Goal: Task Accomplishment & Management: Manage account settings

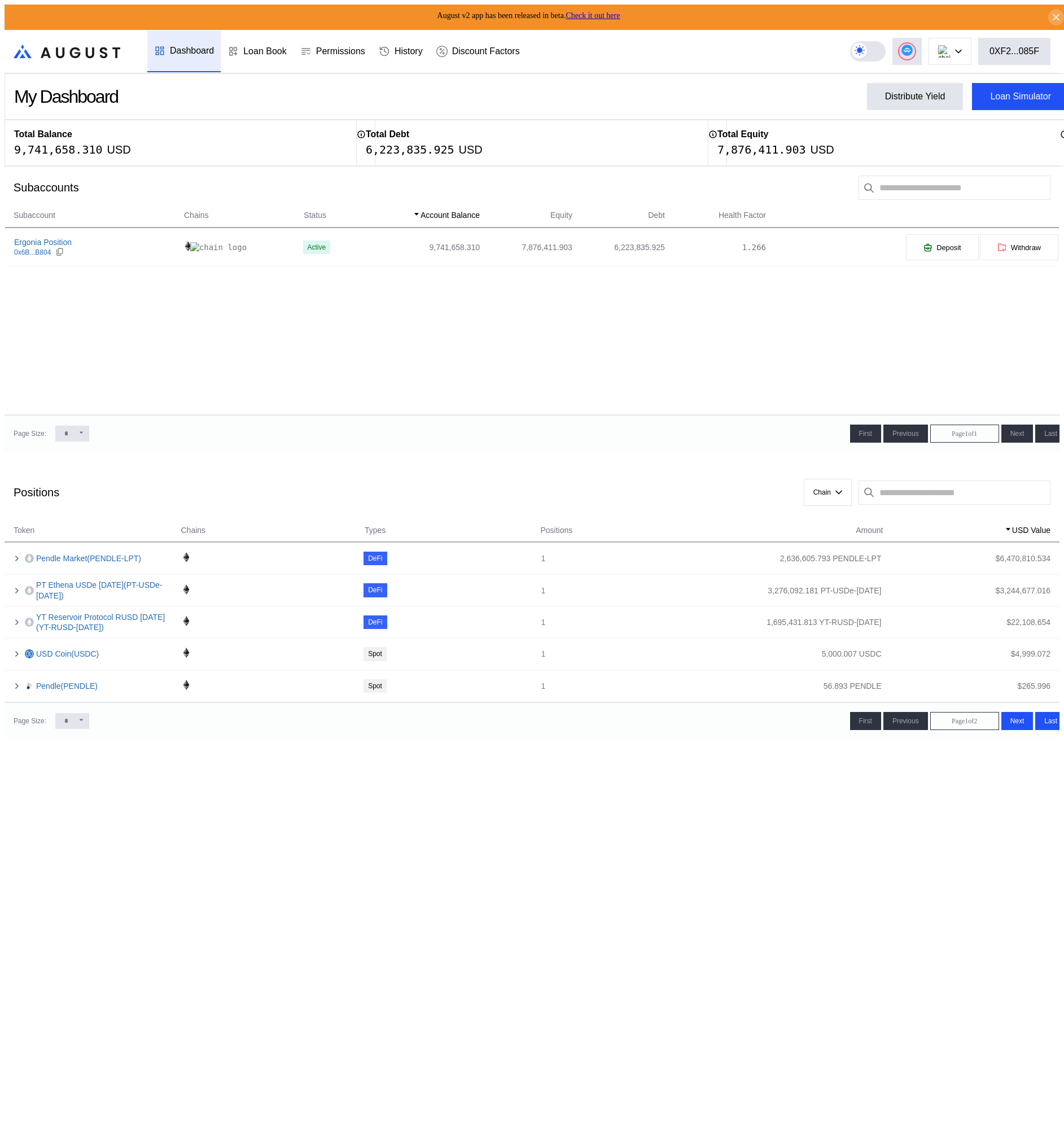
click at [284, 362] on div "Subaccount Chains Status Account Balance Equity Debt Health Factor Ergonia Posi…" at bounding box center [532, 312] width 1055 height 206
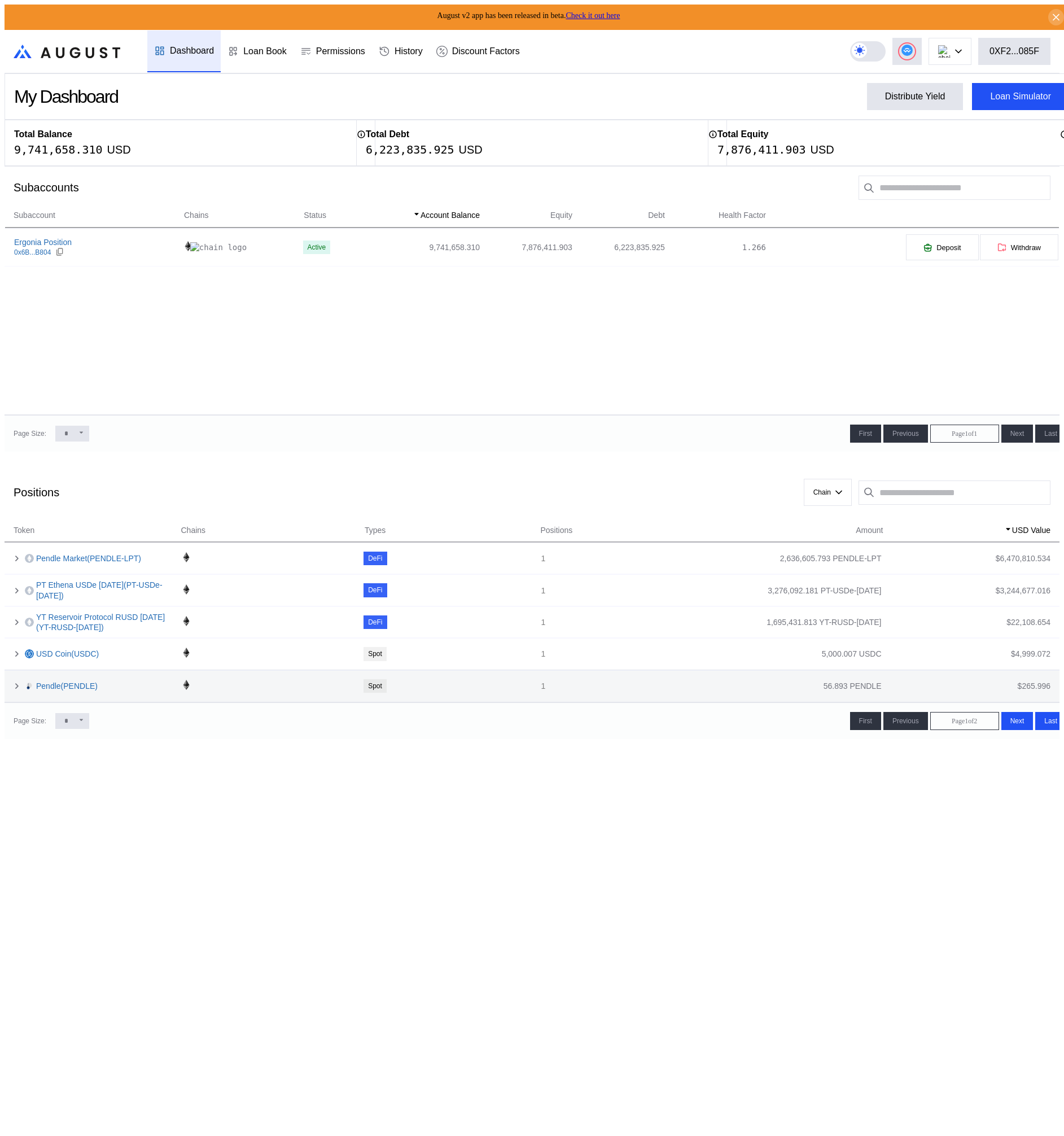
click at [877, 681] on div "56.893 PENDLE" at bounding box center [853, 686] width 58 height 10
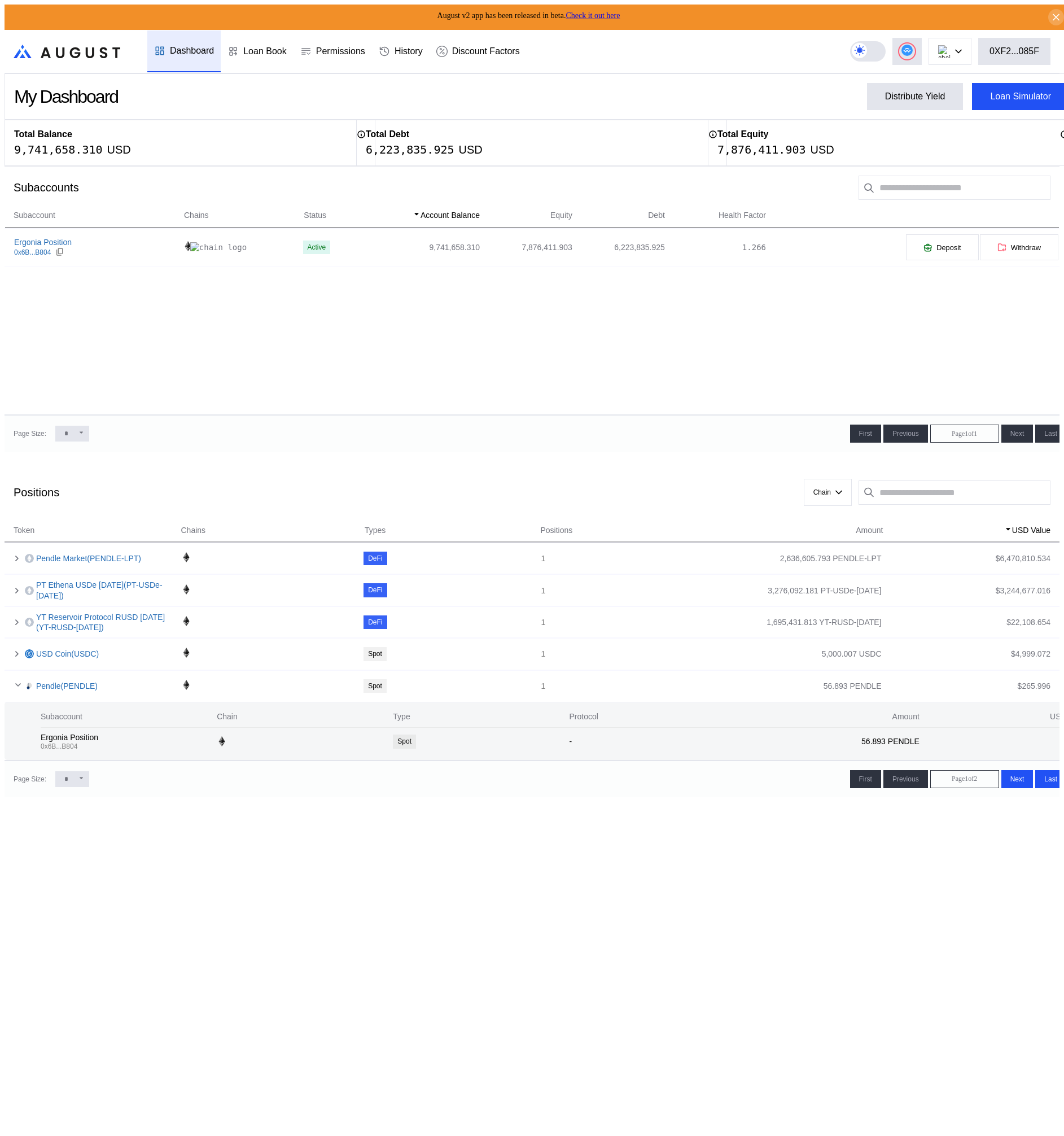
click at [861, 736] on div "56.893 PENDLE" at bounding box center [890, 741] width 58 height 10
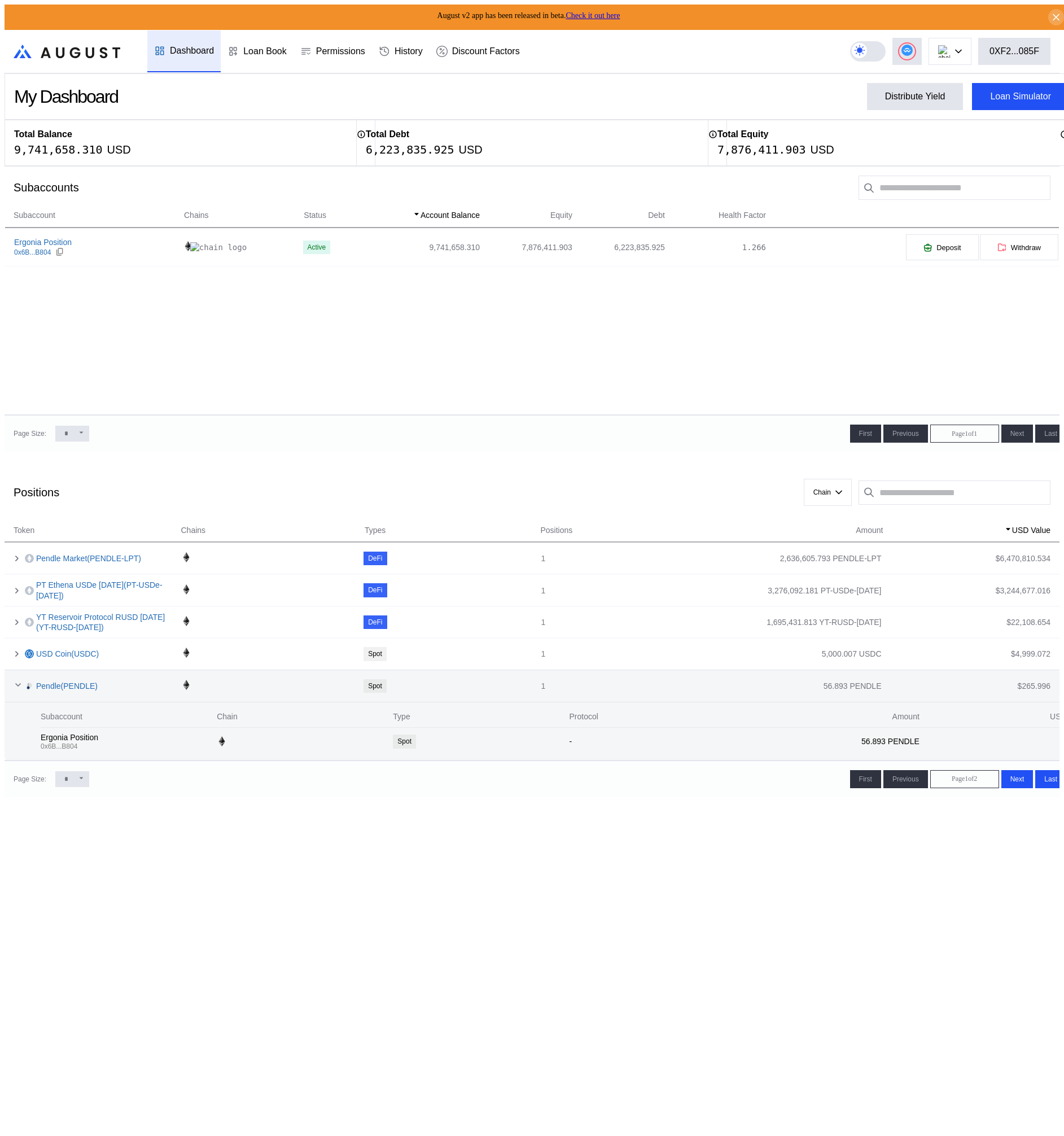
click at [14, 680] on icon at bounding box center [18, 684] width 9 height 9
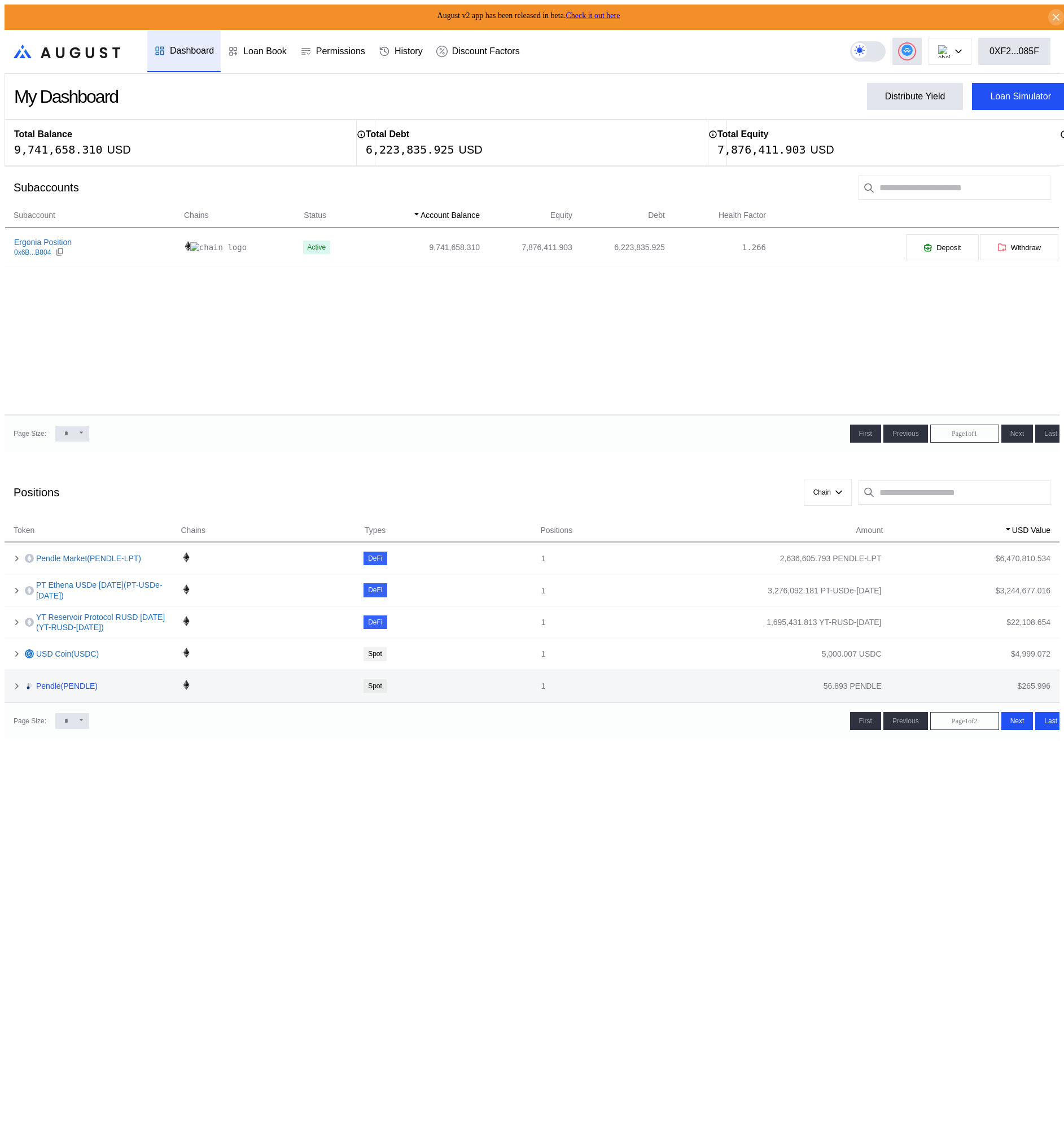
click at [85, 681] on link "Pendle ( PENDLE )" at bounding box center [66, 686] width 61 height 10
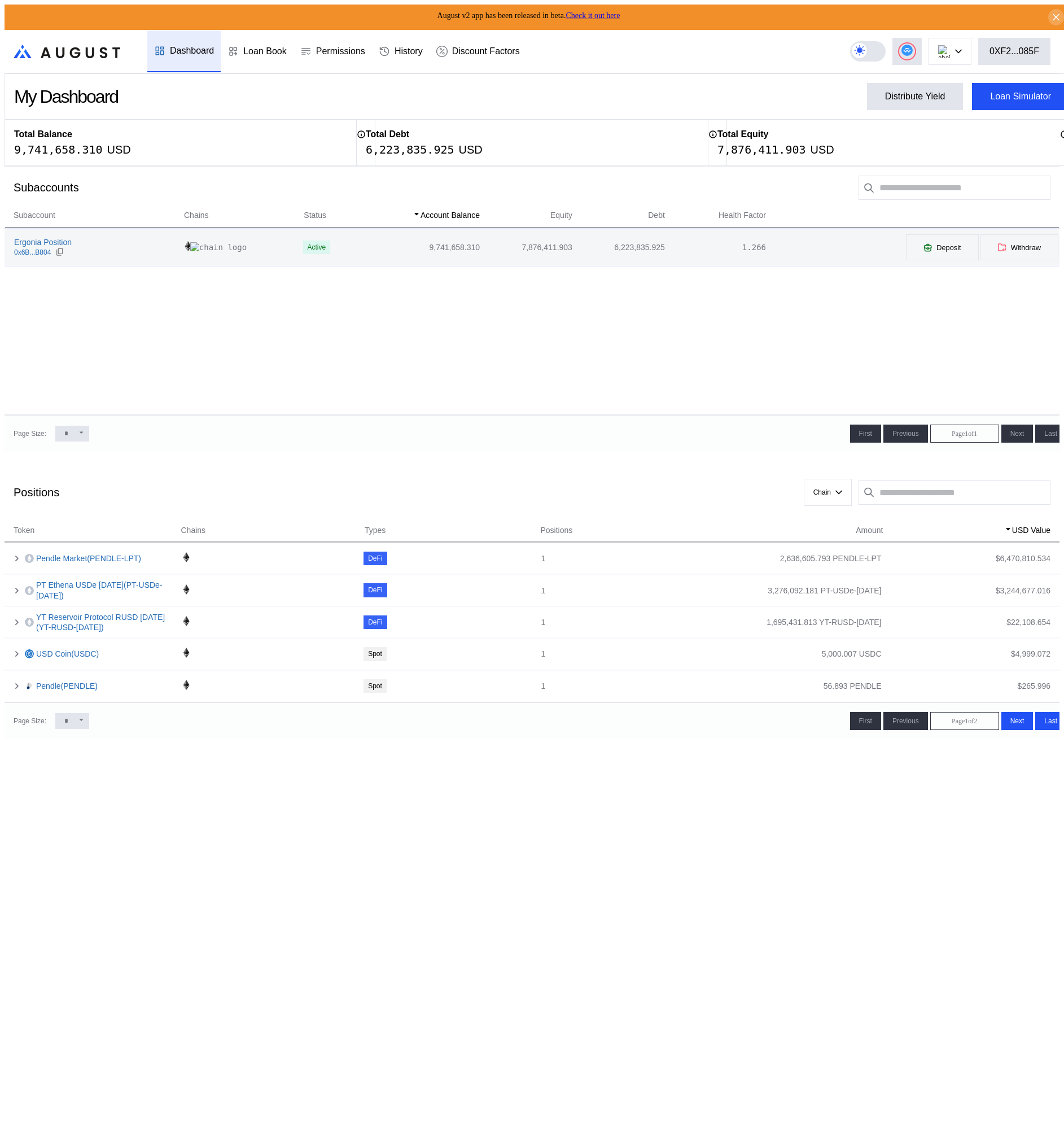
click at [74, 245] on div "Ergonia Position 0x6B...B804" at bounding box center [94, 247] width 178 height 20
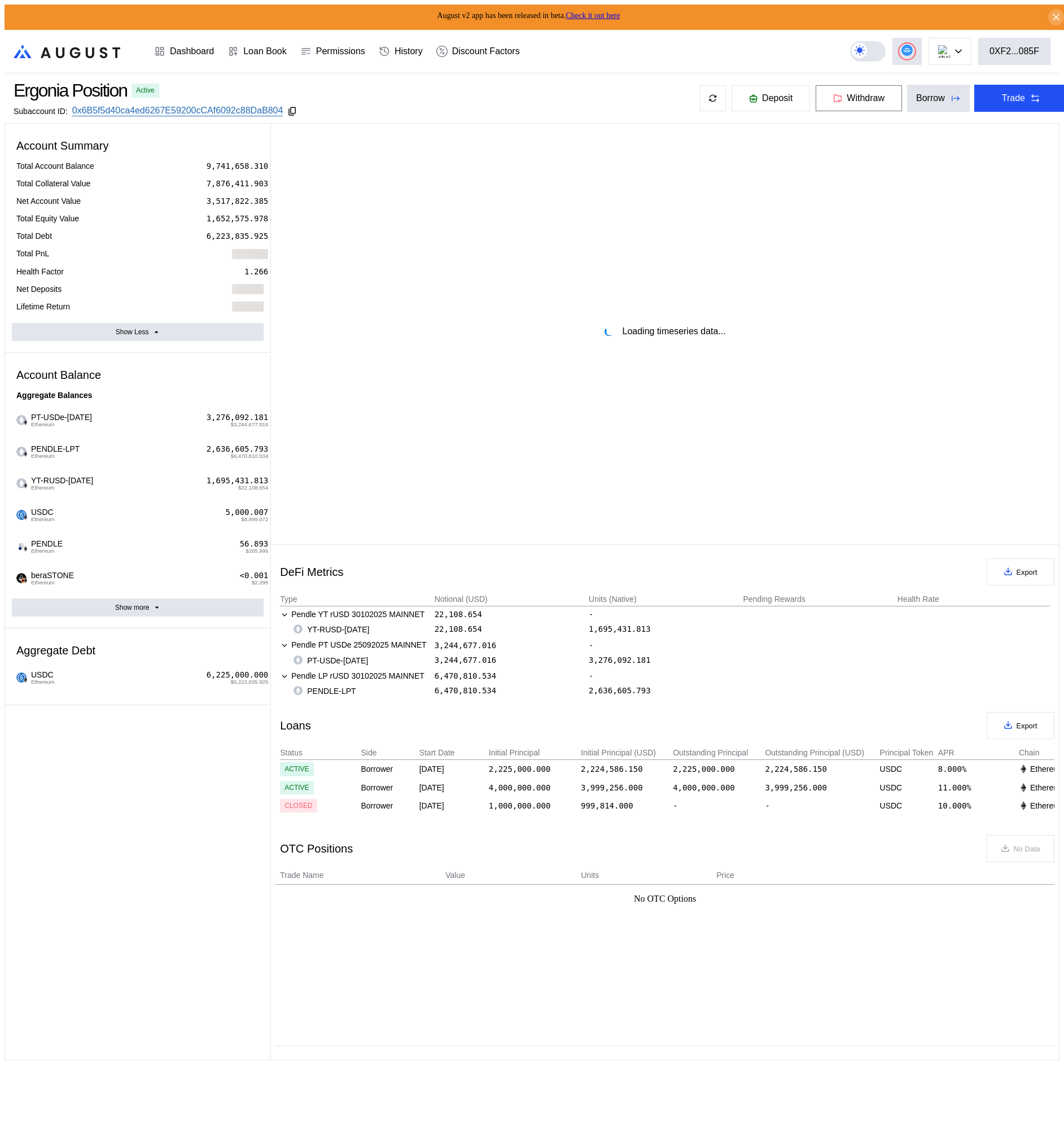
select select "*"
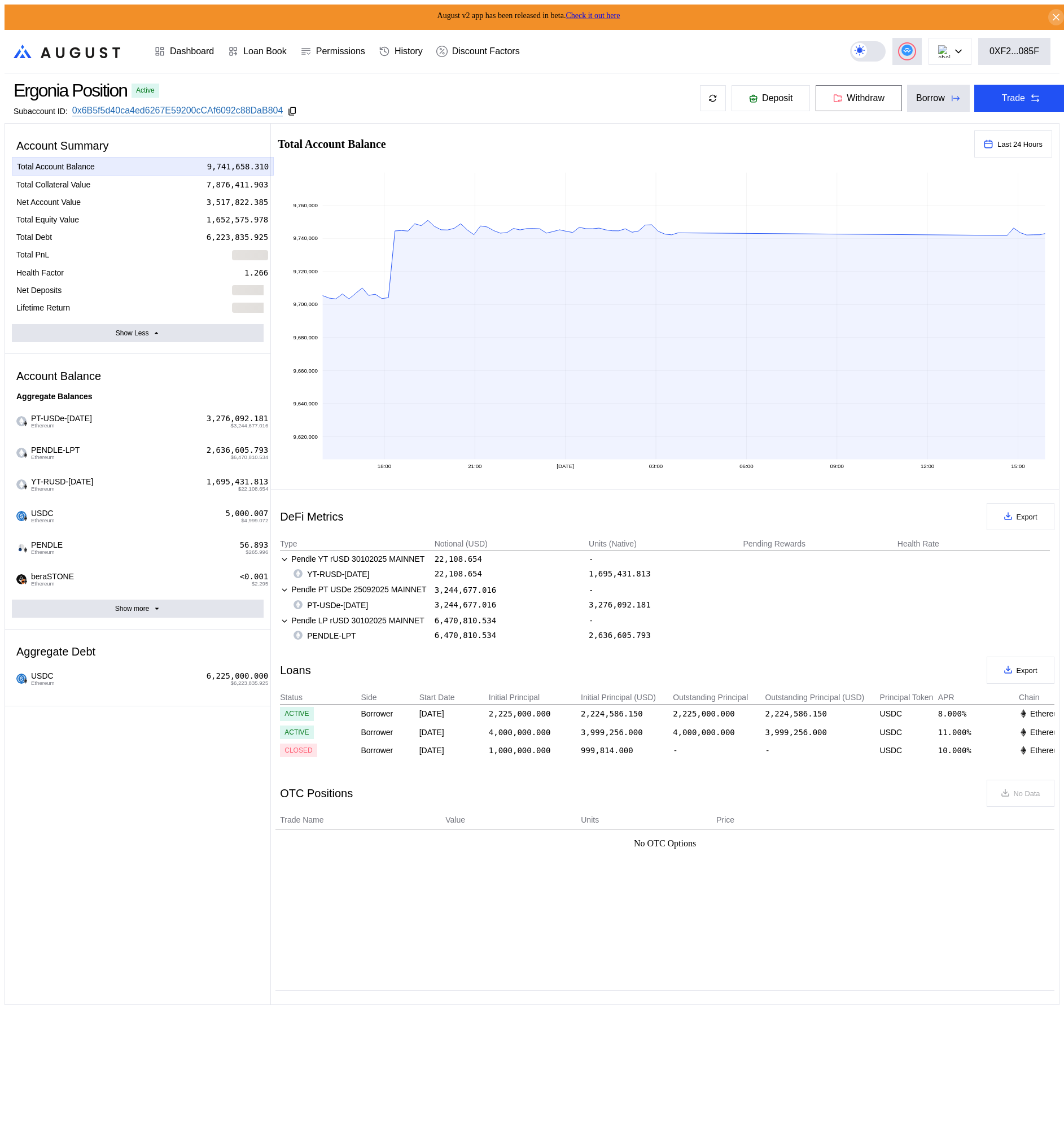
click at [853, 98] on span "Withdraw" at bounding box center [866, 98] width 38 height 10
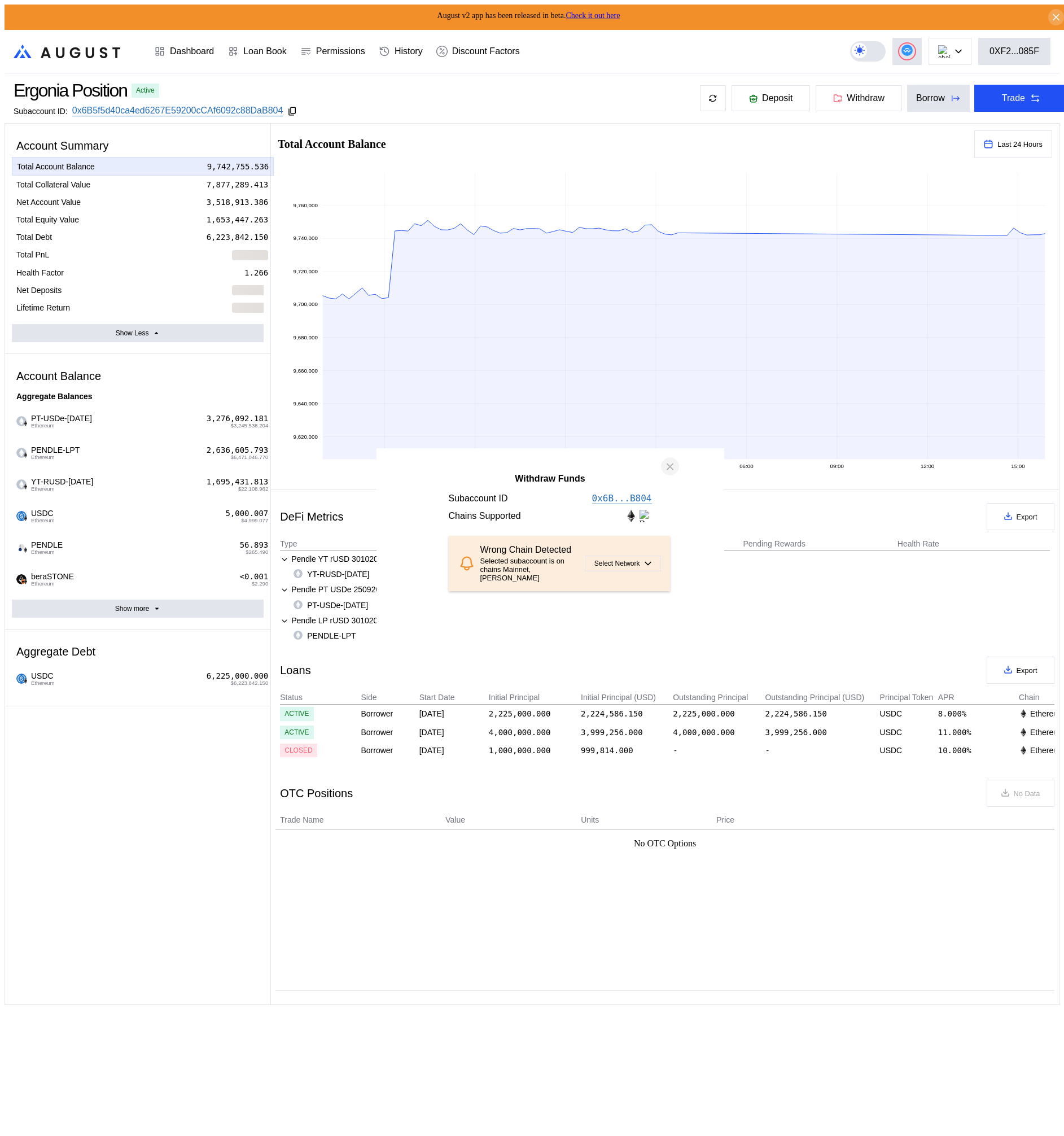
click at [672, 469] on icon "close modal" at bounding box center [670, 467] width 6 height 6
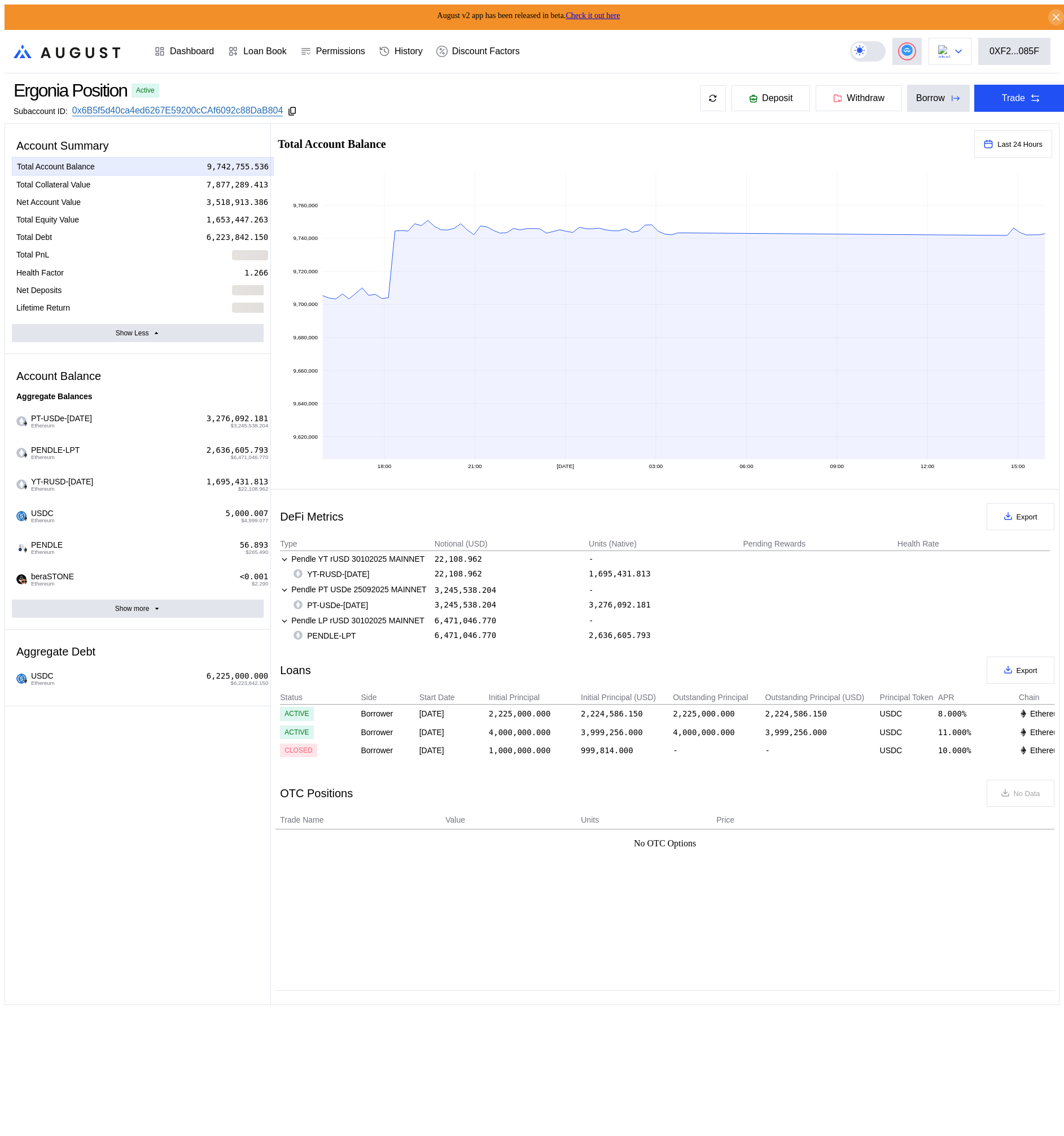
click at [939, 52] on button at bounding box center [950, 51] width 43 height 27
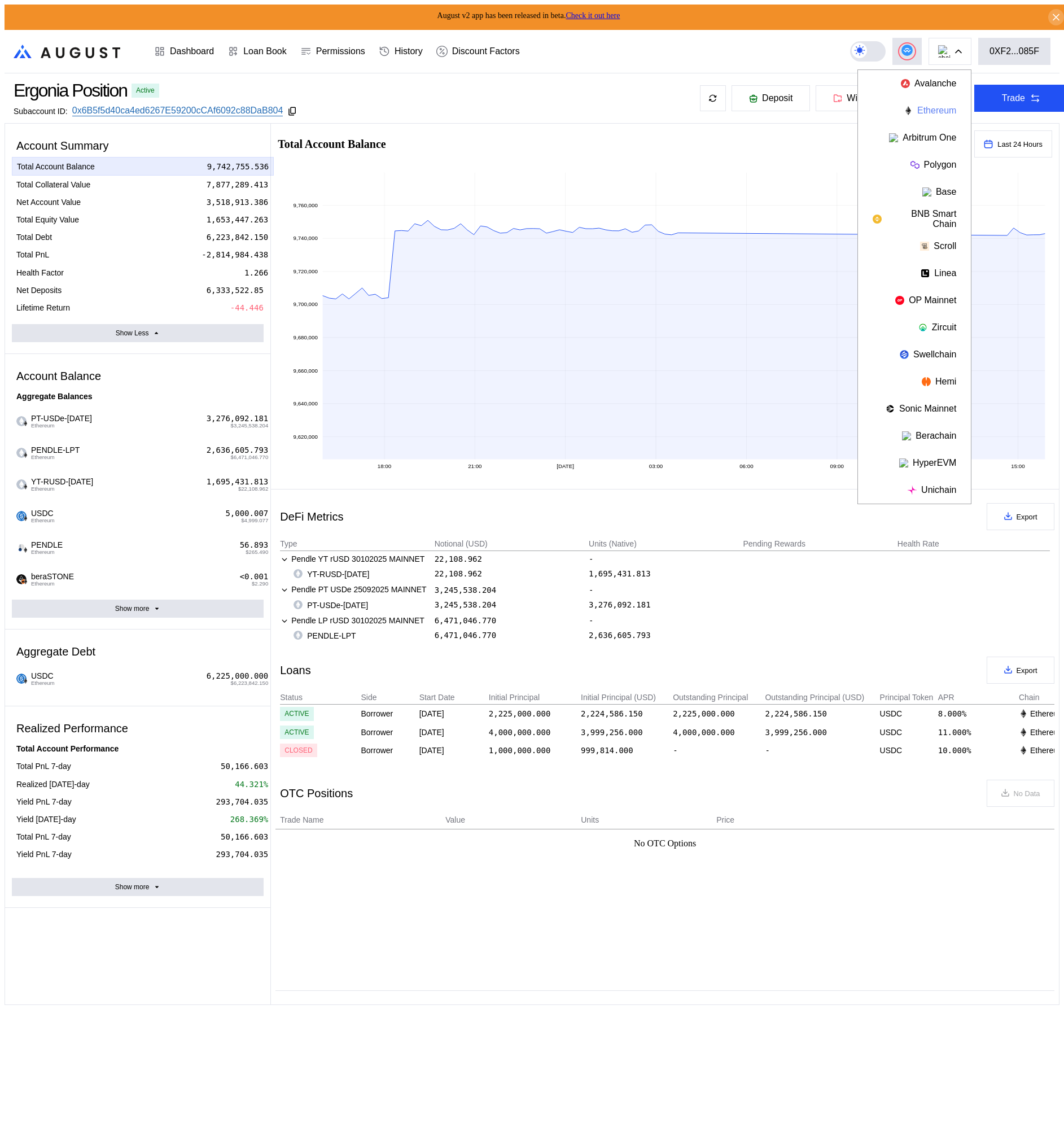
click at [931, 104] on button "Ethereum" at bounding box center [915, 111] width 113 height 27
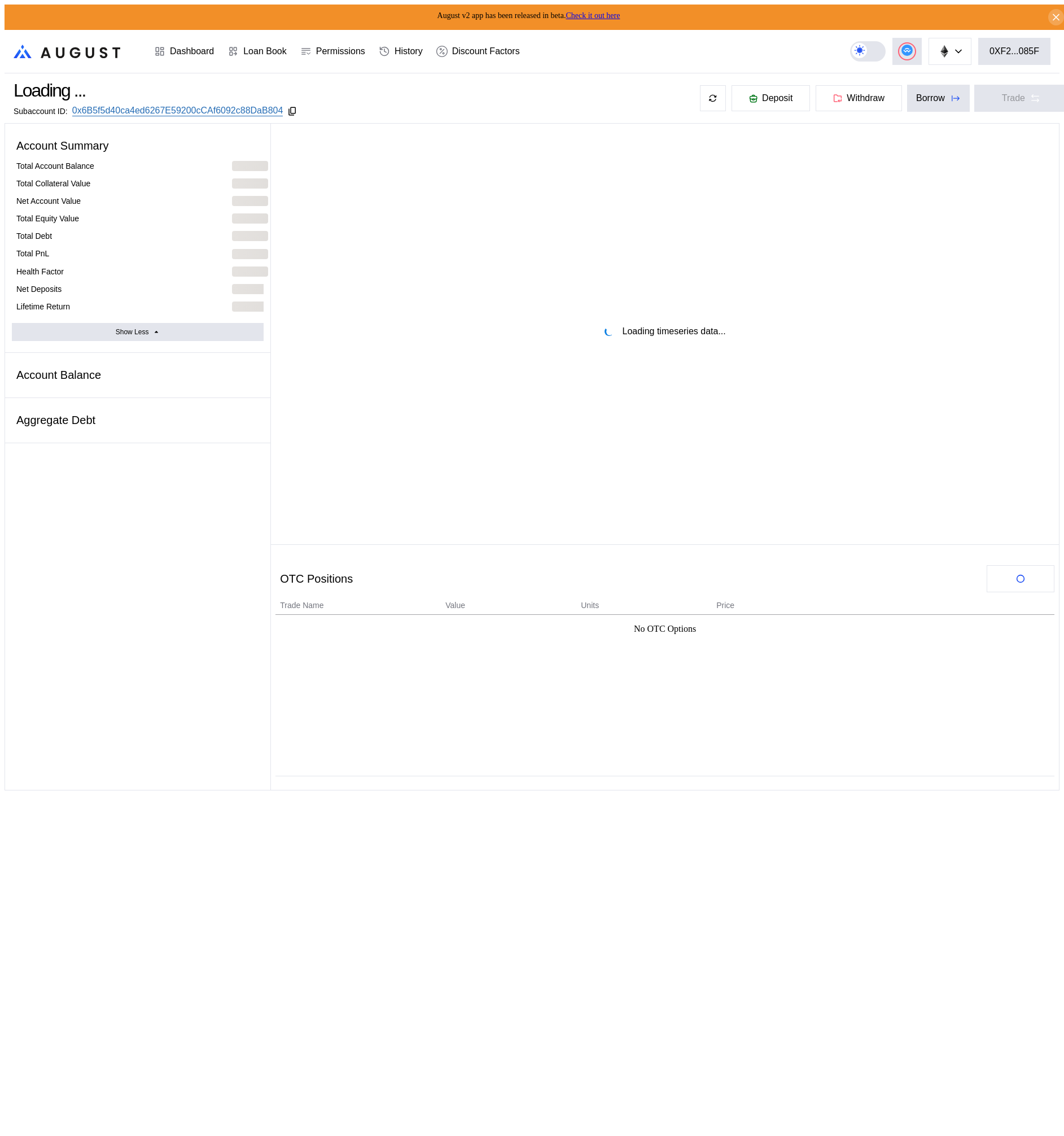
select select "*"
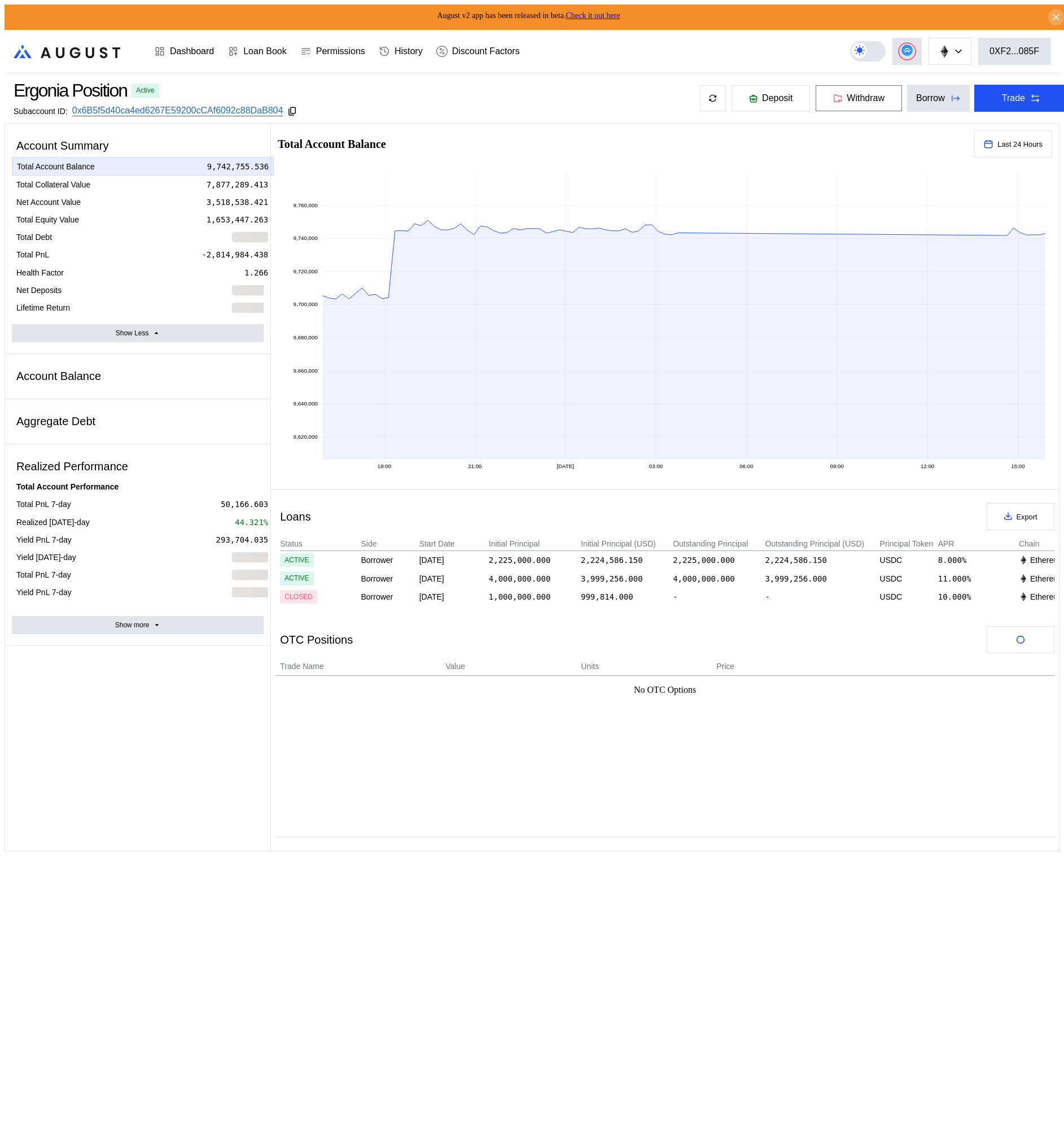
click at [849, 102] on button "Withdraw" at bounding box center [858, 98] width 87 height 27
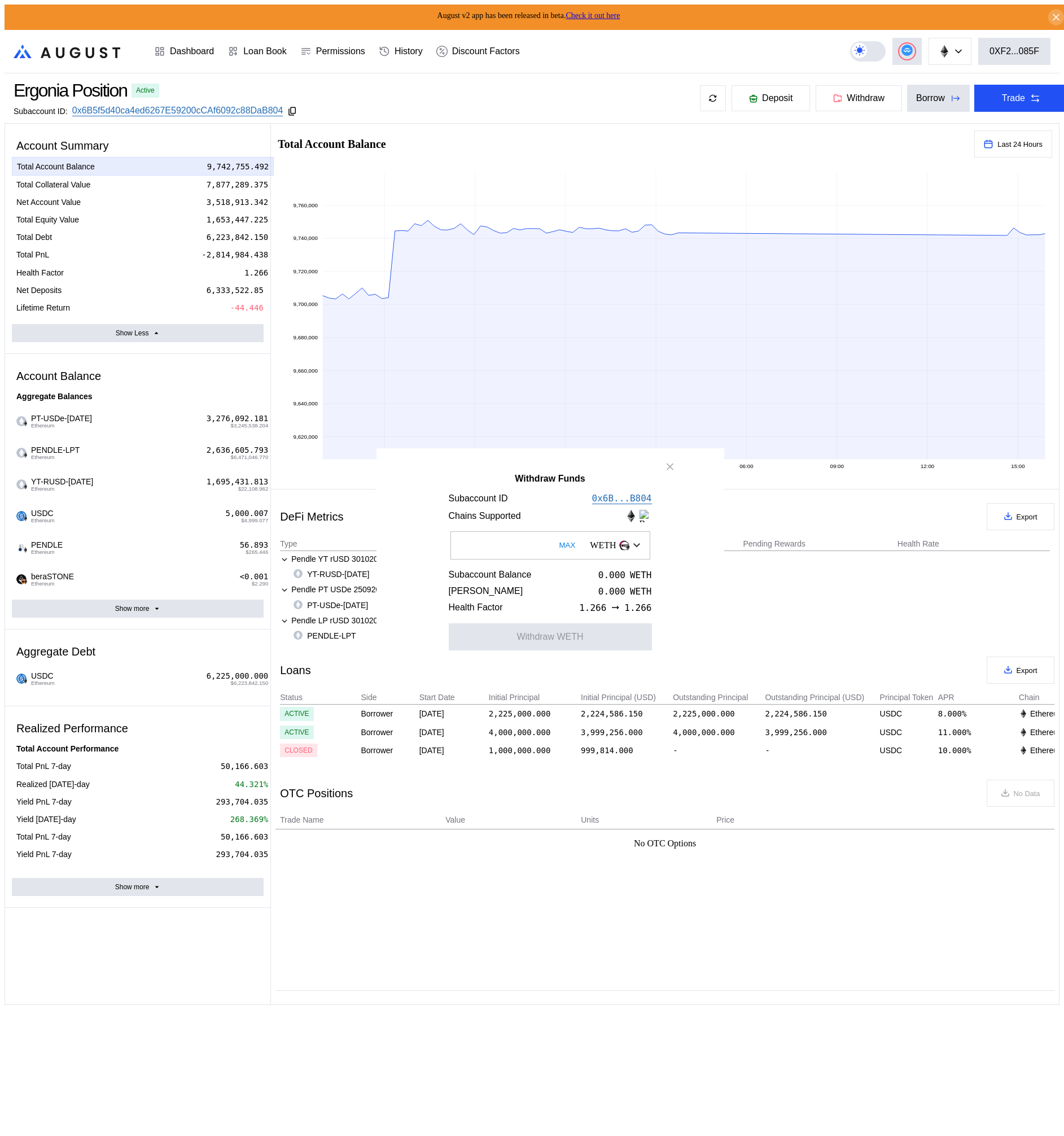
click at [625, 550] on img "Open menu for selecting token for payment" at bounding box center [628, 547] width 6 height 6
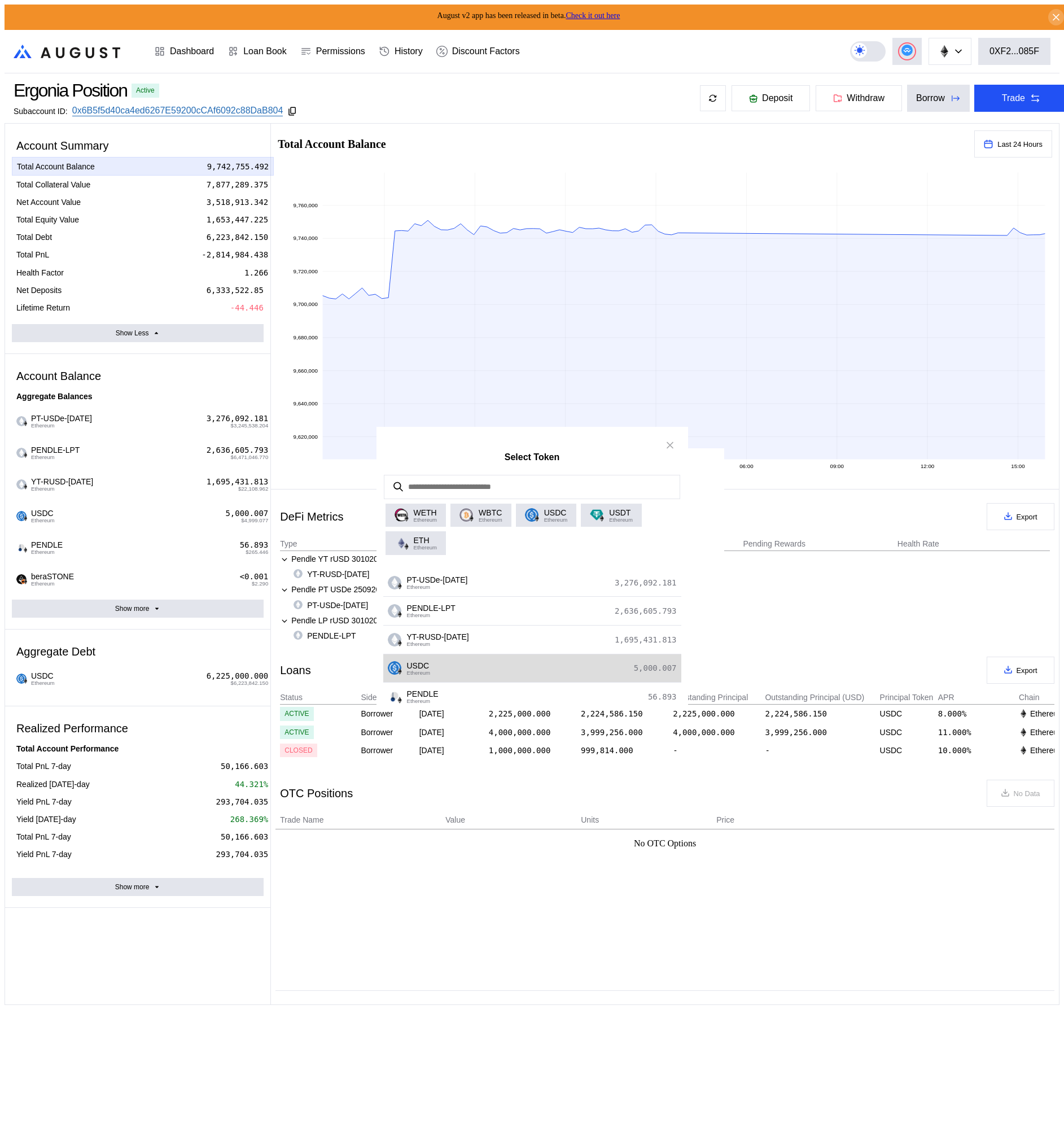
scroll to position [68, 0]
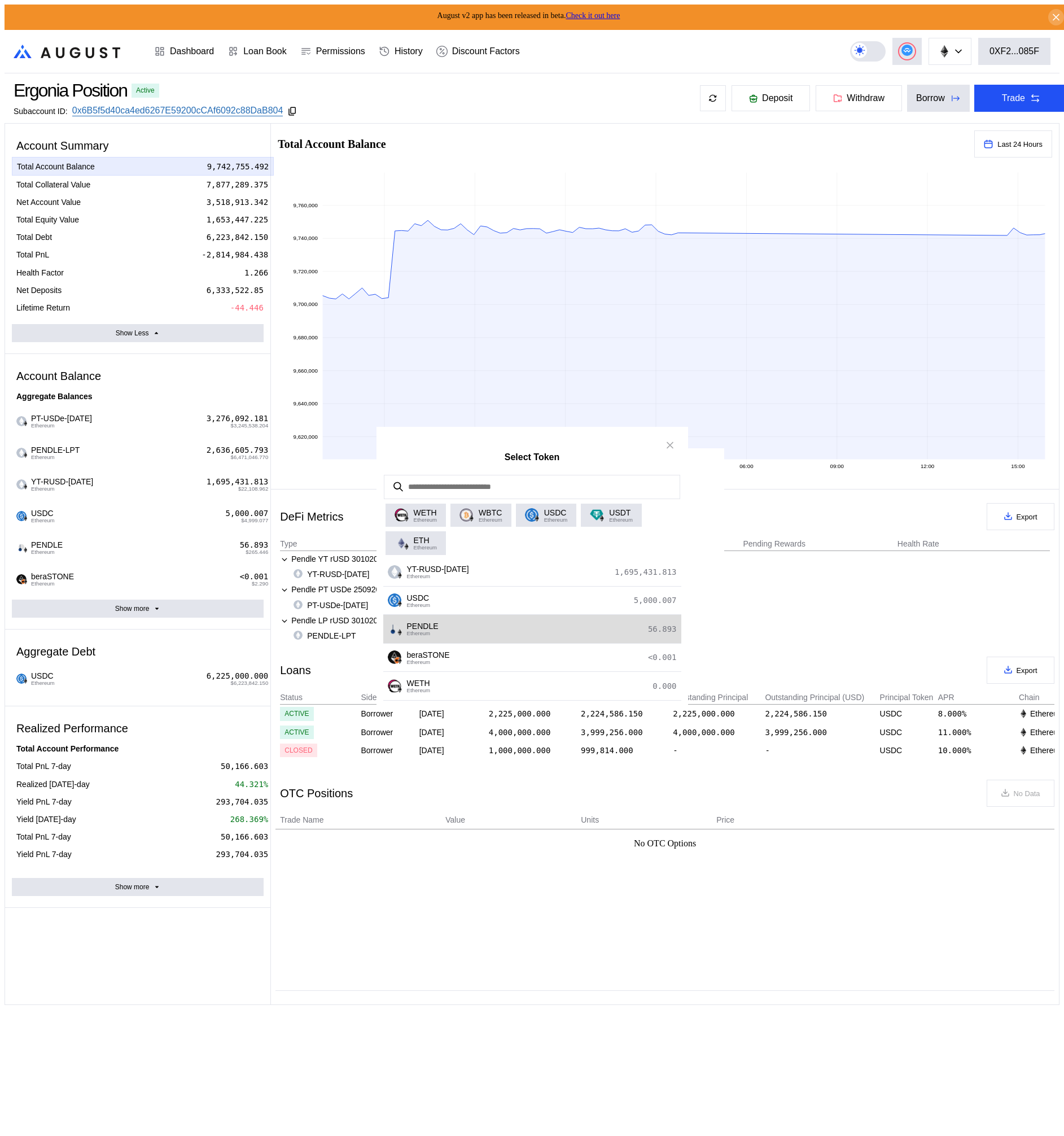
click at [499, 630] on div "PENDLE Ethereum 56.893" at bounding box center [532, 629] width 298 height 29
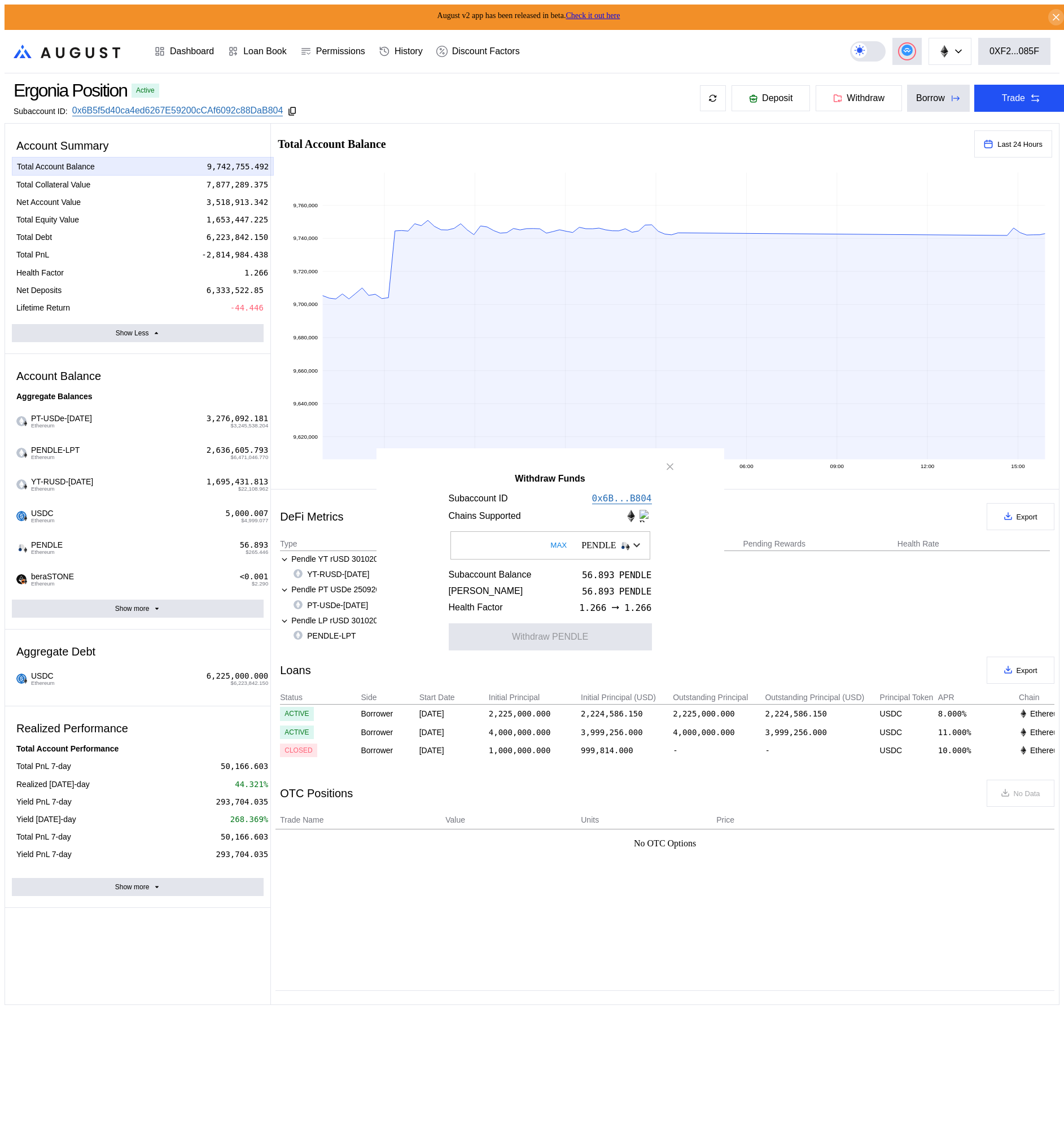
click at [547, 552] on button "MAX" at bounding box center [558, 545] width 23 height 26
type input "**********"
click at [552, 651] on button "Withdraw PENDLE" at bounding box center [550, 637] width 203 height 27
click at [667, 472] on icon "close modal" at bounding box center [670, 467] width 12 height 12
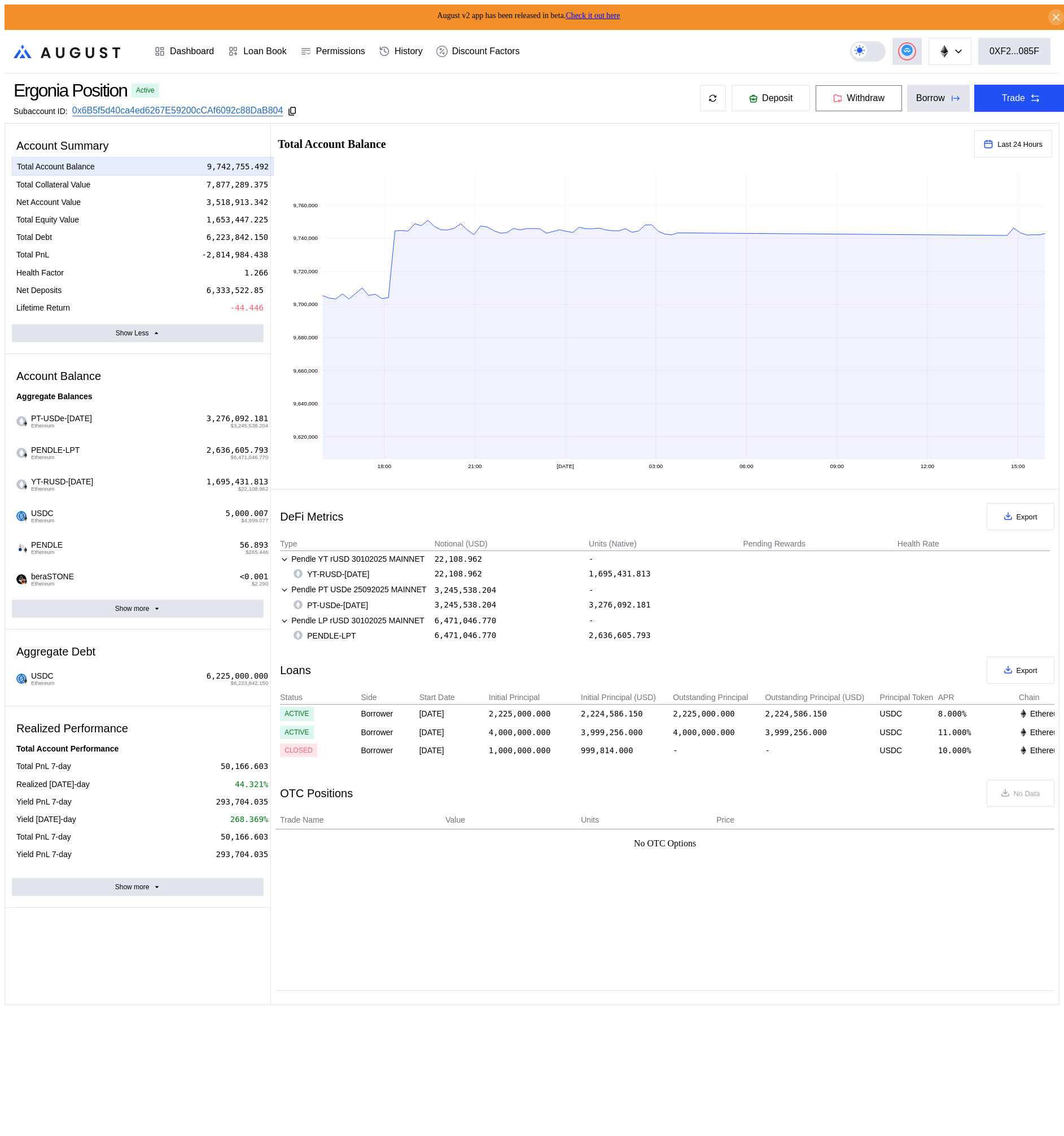
click at [822, 102] on button "Withdraw" at bounding box center [858, 98] width 87 height 27
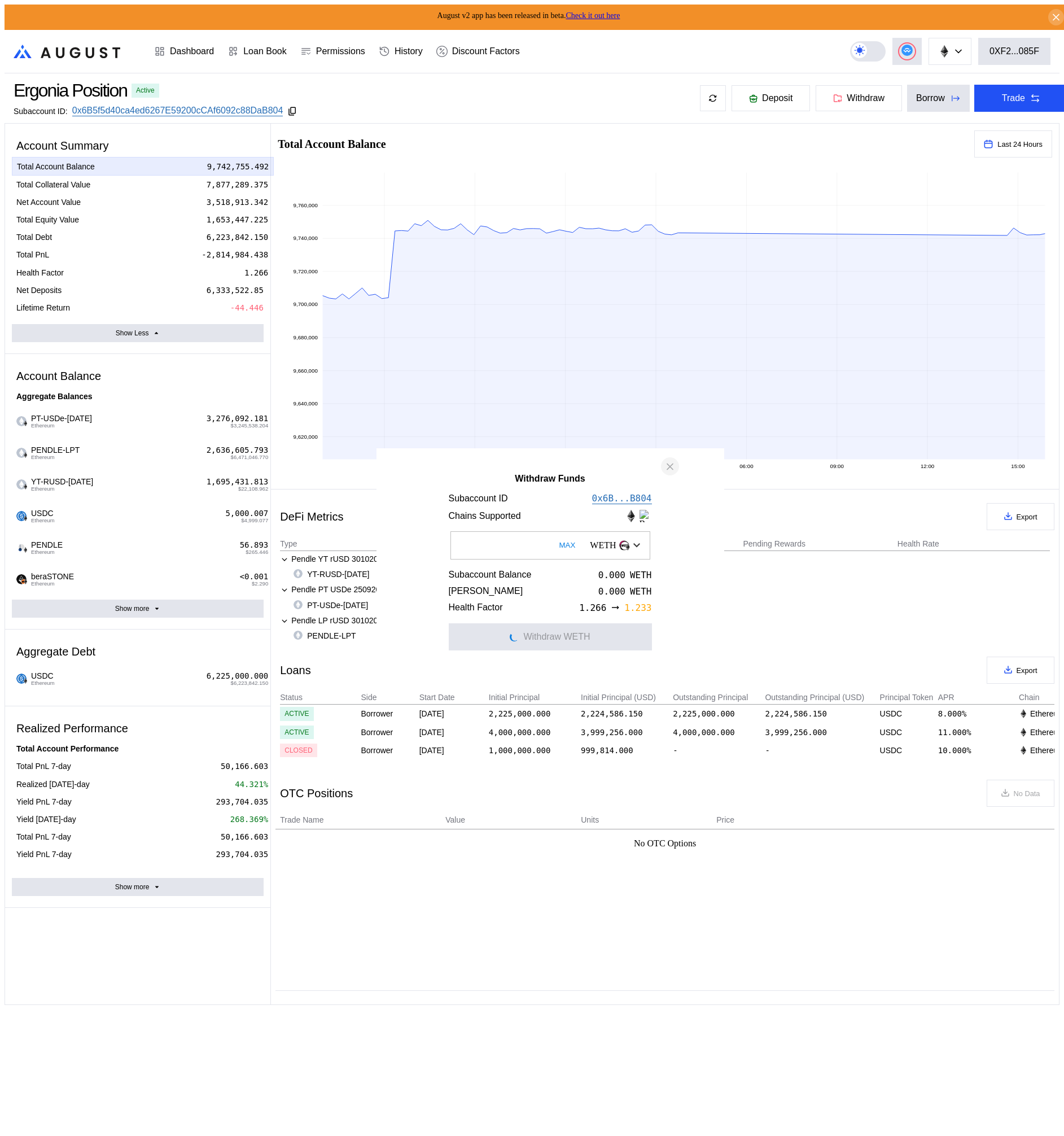
click at [672, 470] on icon "close modal" at bounding box center [670, 467] width 12 height 12
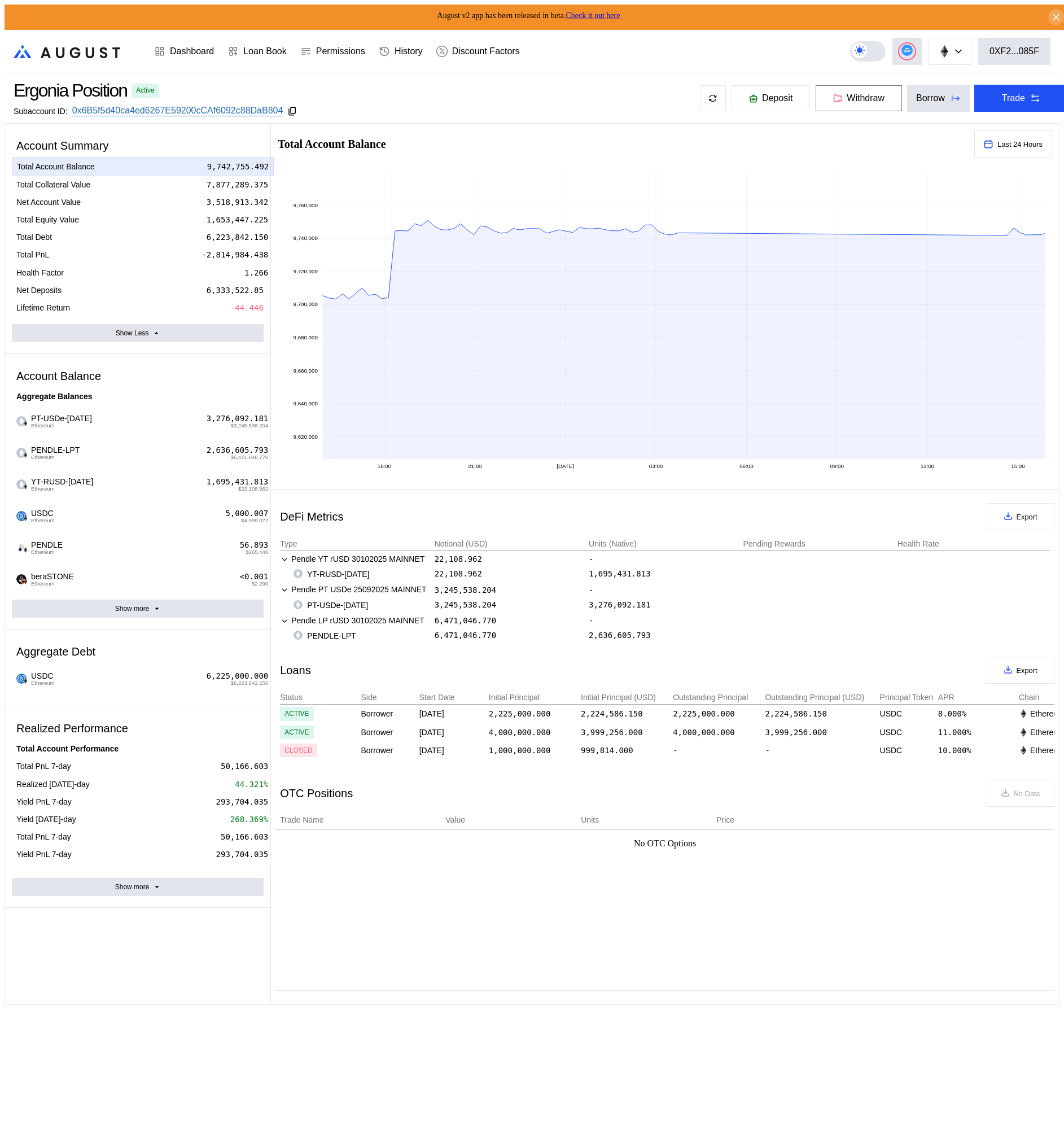
click at [847, 97] on span "Withdraw" at bounding box center [866, 98] width 38 height 10
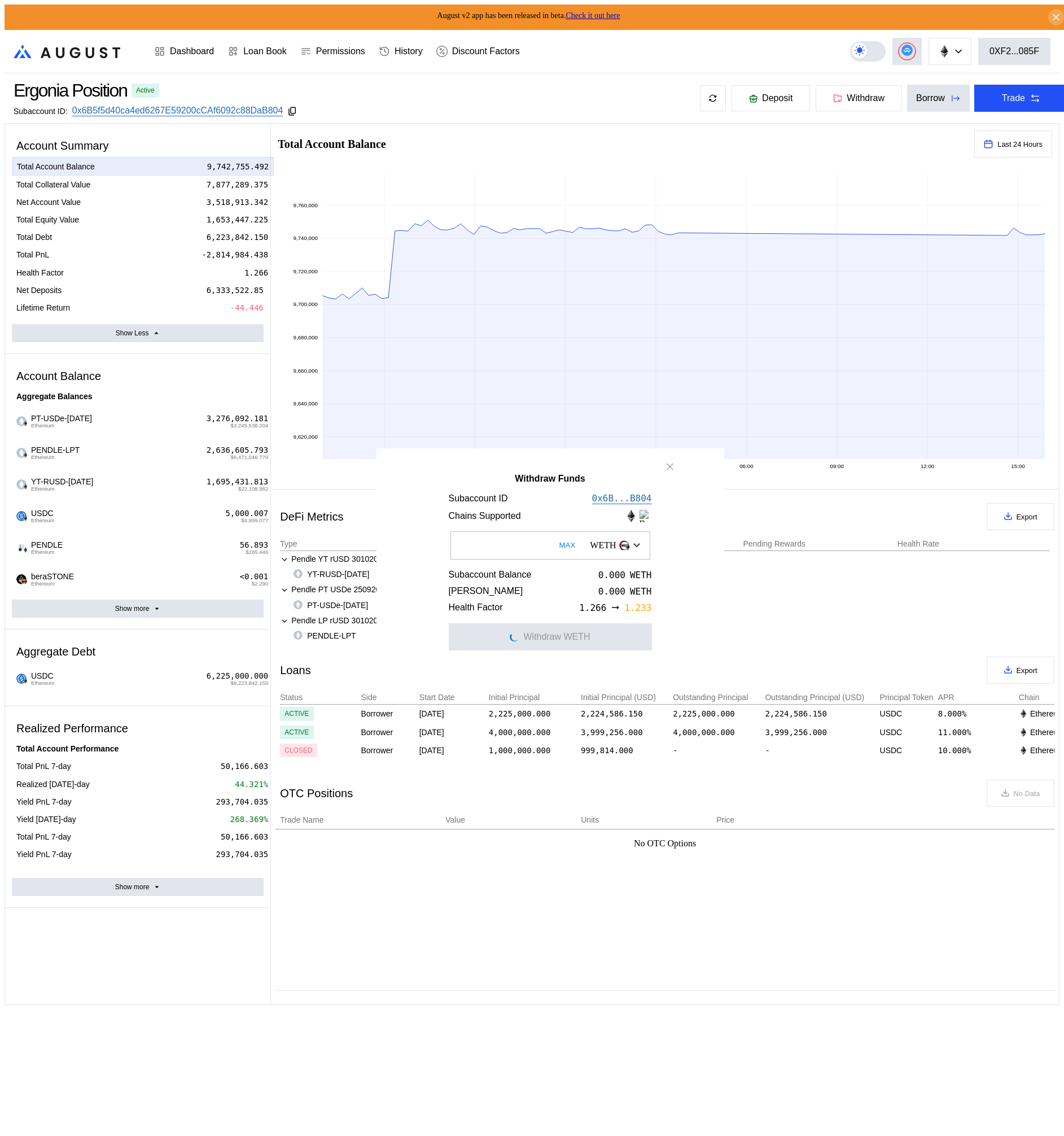
click at [665, 475] on div "Withdraw Funds" at bounding box center [670, 466] width 18 height 18
click at [667, 466] on icon "close modal" at bounding box center [670, 467] width 12 height 12
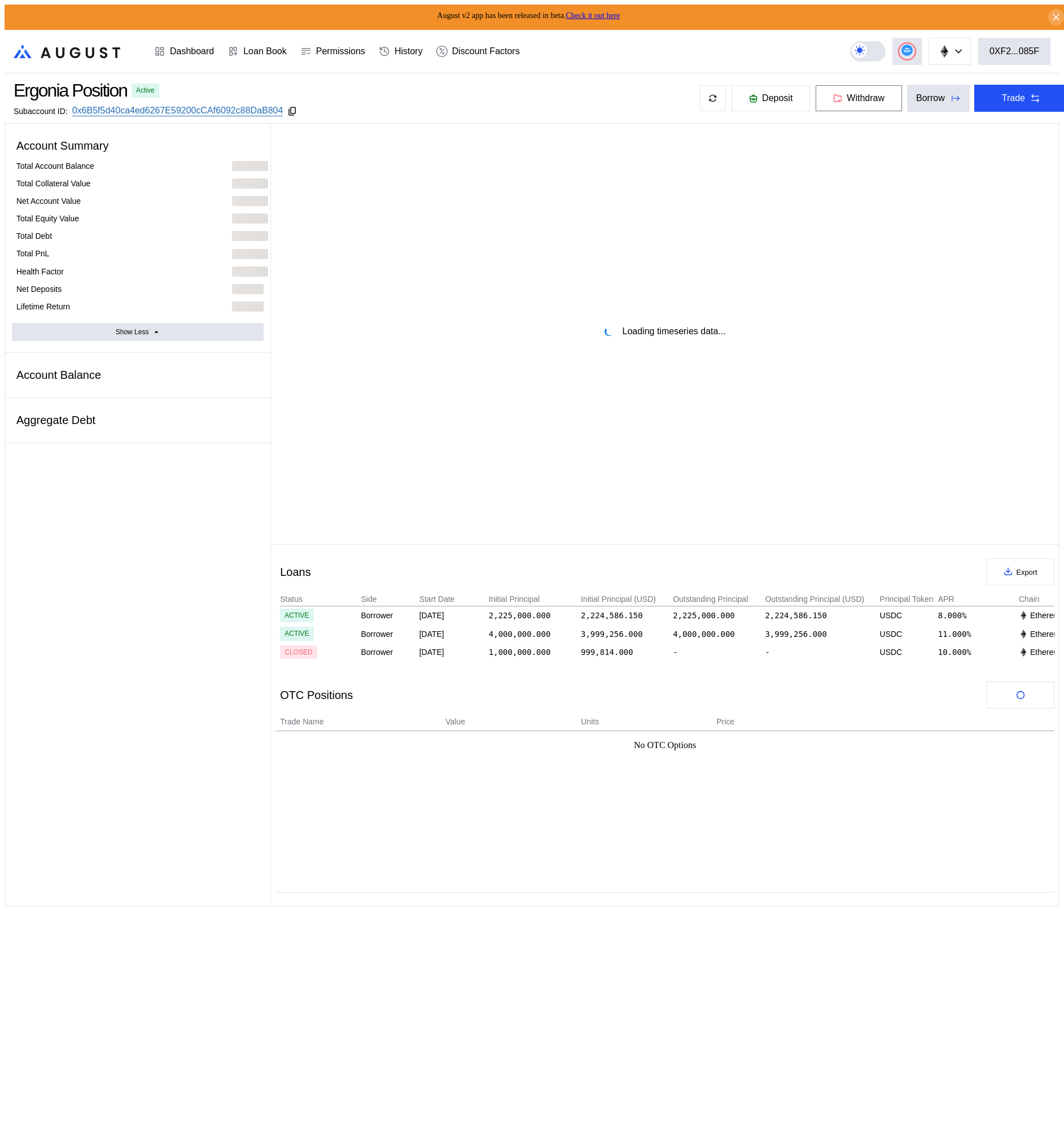
select select "*"
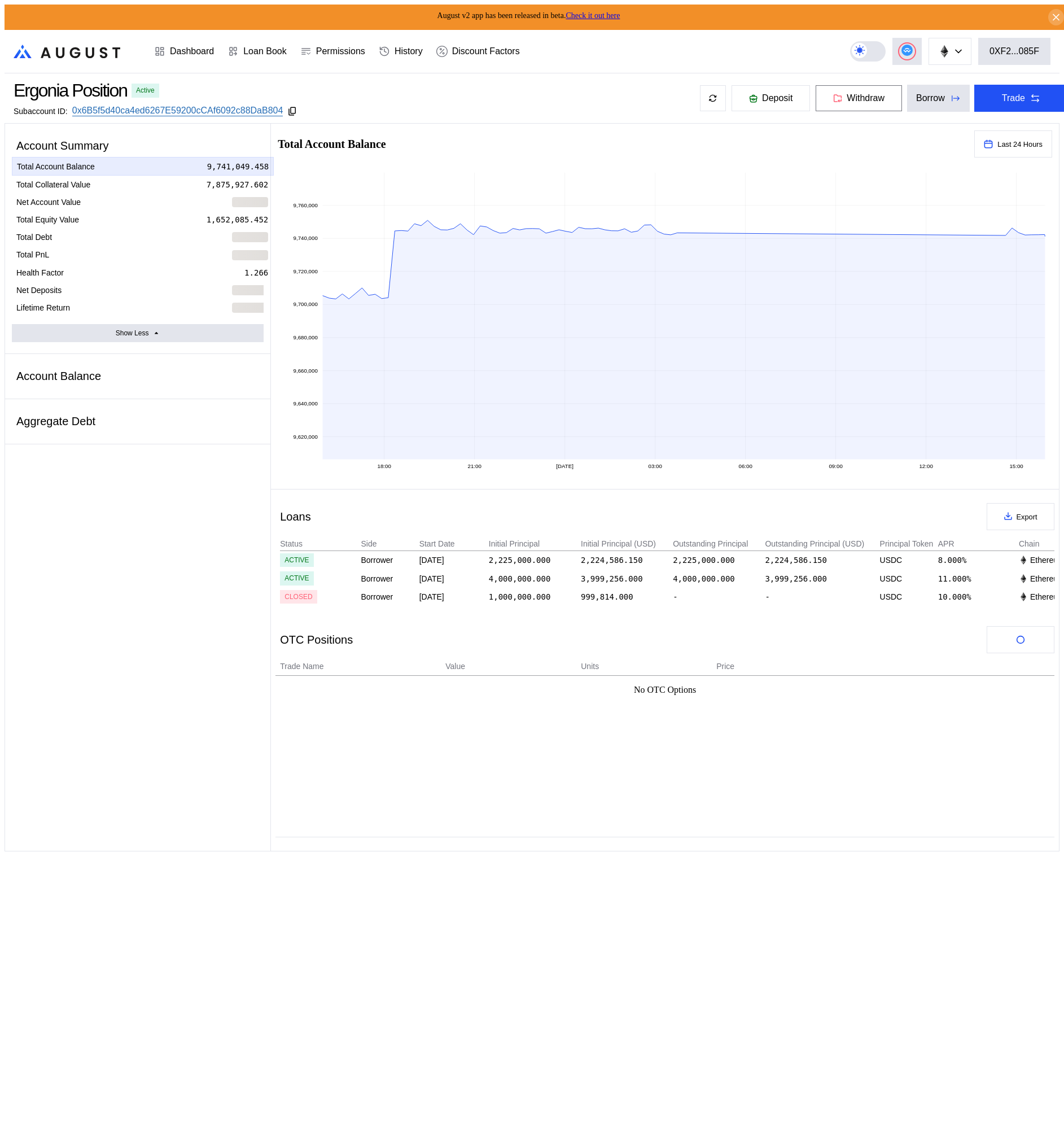
click at [855, 101] on button "Withdraw" at bounding box center [858, 98] width 87 height 27
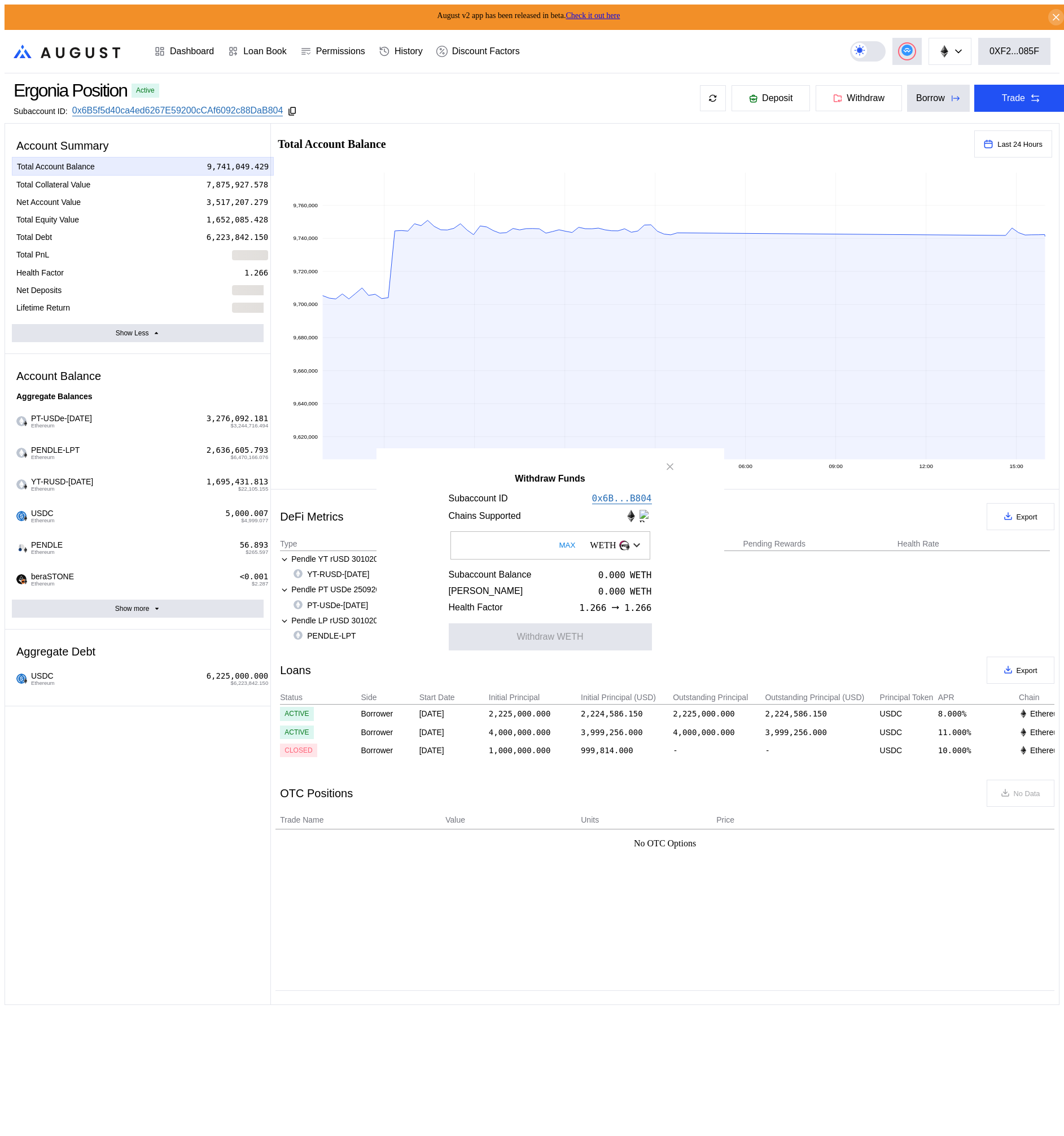
click at [627, 547] on div "WETH" at bounding box center [615, 545] width 61 height 19
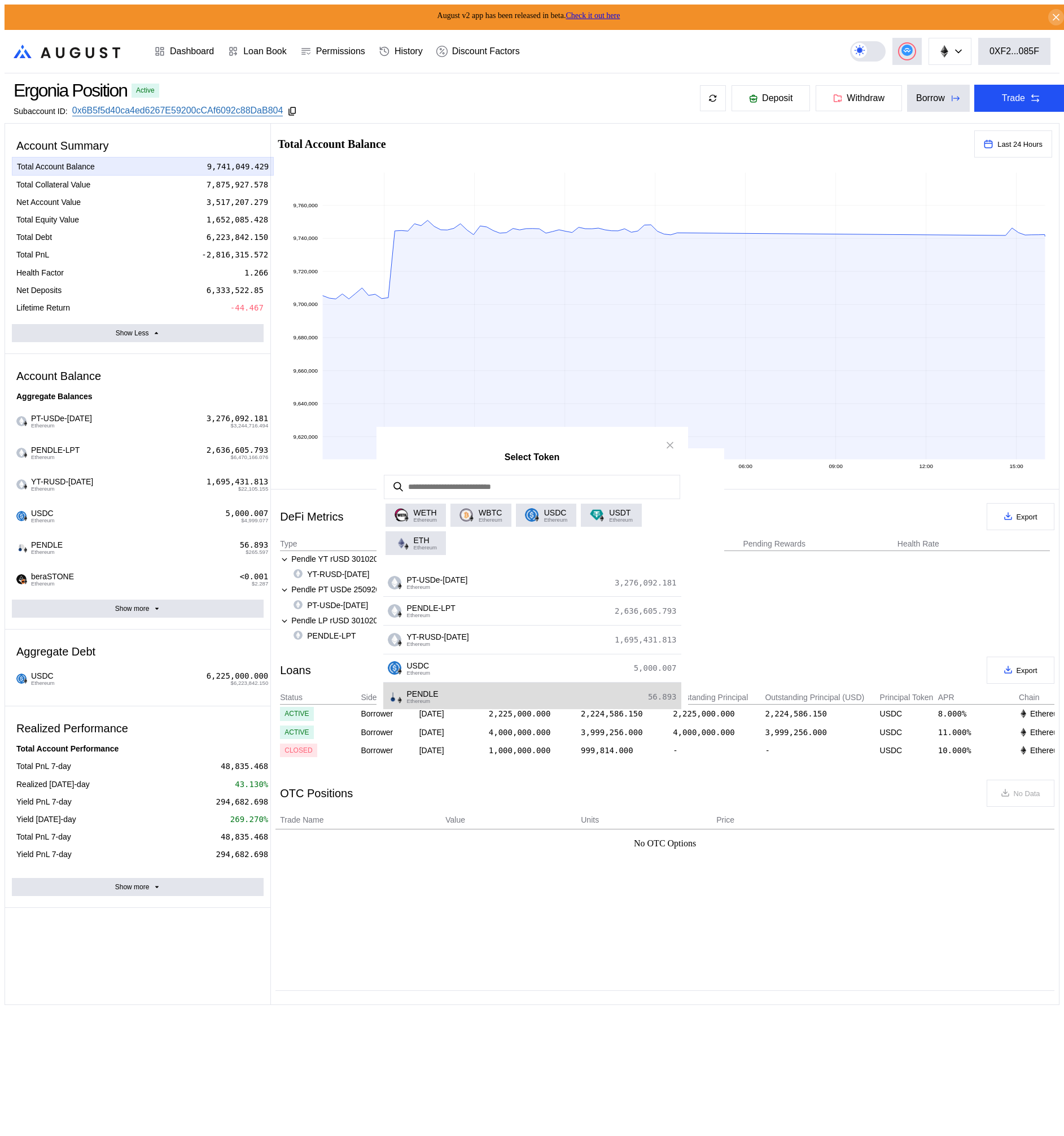
click at [495, 699] on div "PENDLE Ethereum 56.893" at bounding box center [532, 697] width 298 height 29
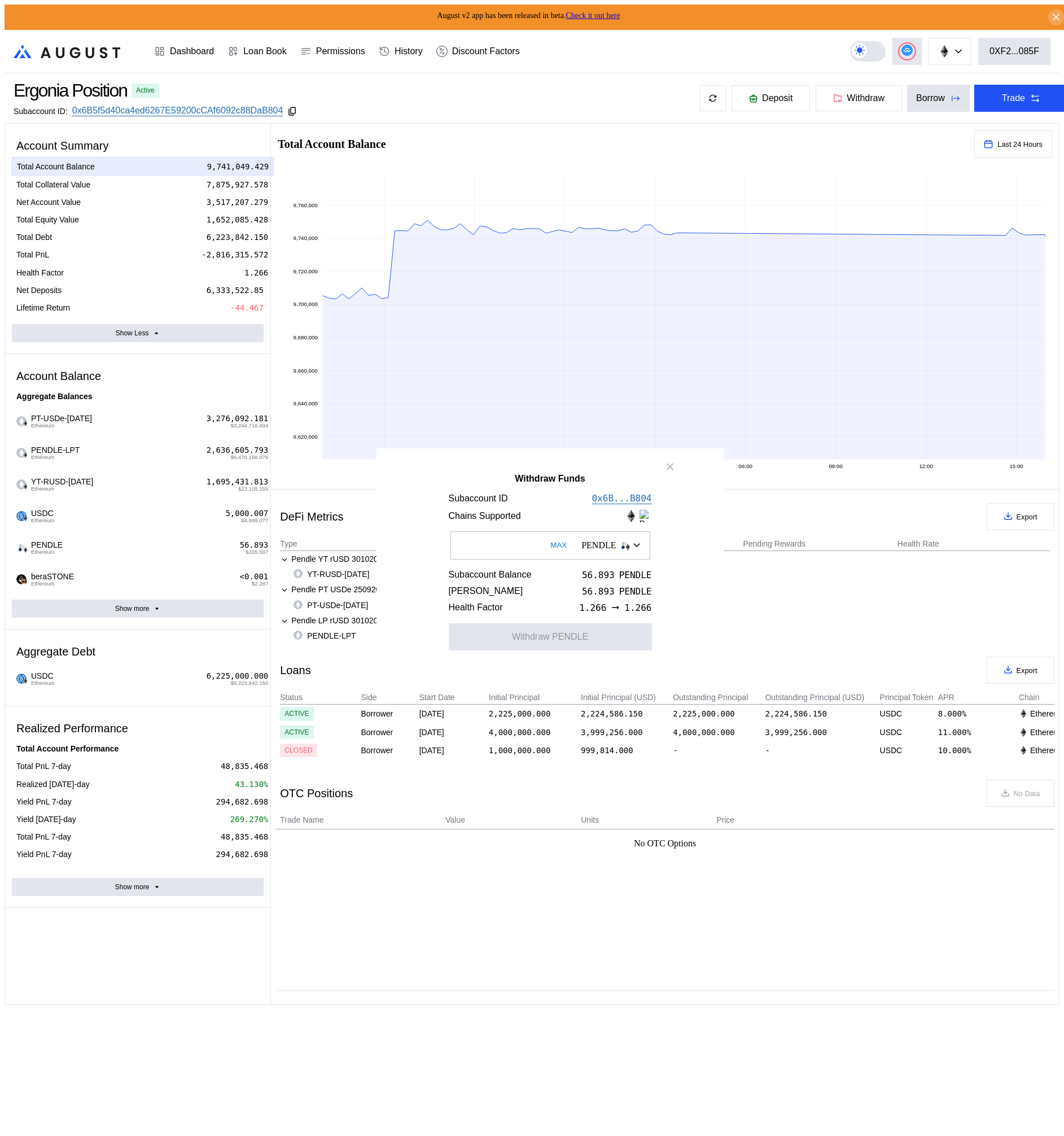
click at [547, 550] on button "MAX" at bounding box center [558, 545] width 23 height 26
type input "**********"
click at [540, 646] on button "Withdraw PENDLE" at bounding box center [550, 637] width 203 height 27
click at [667, 466] on icon "close modal" at bounding box center [670, 467] width 12 height 12
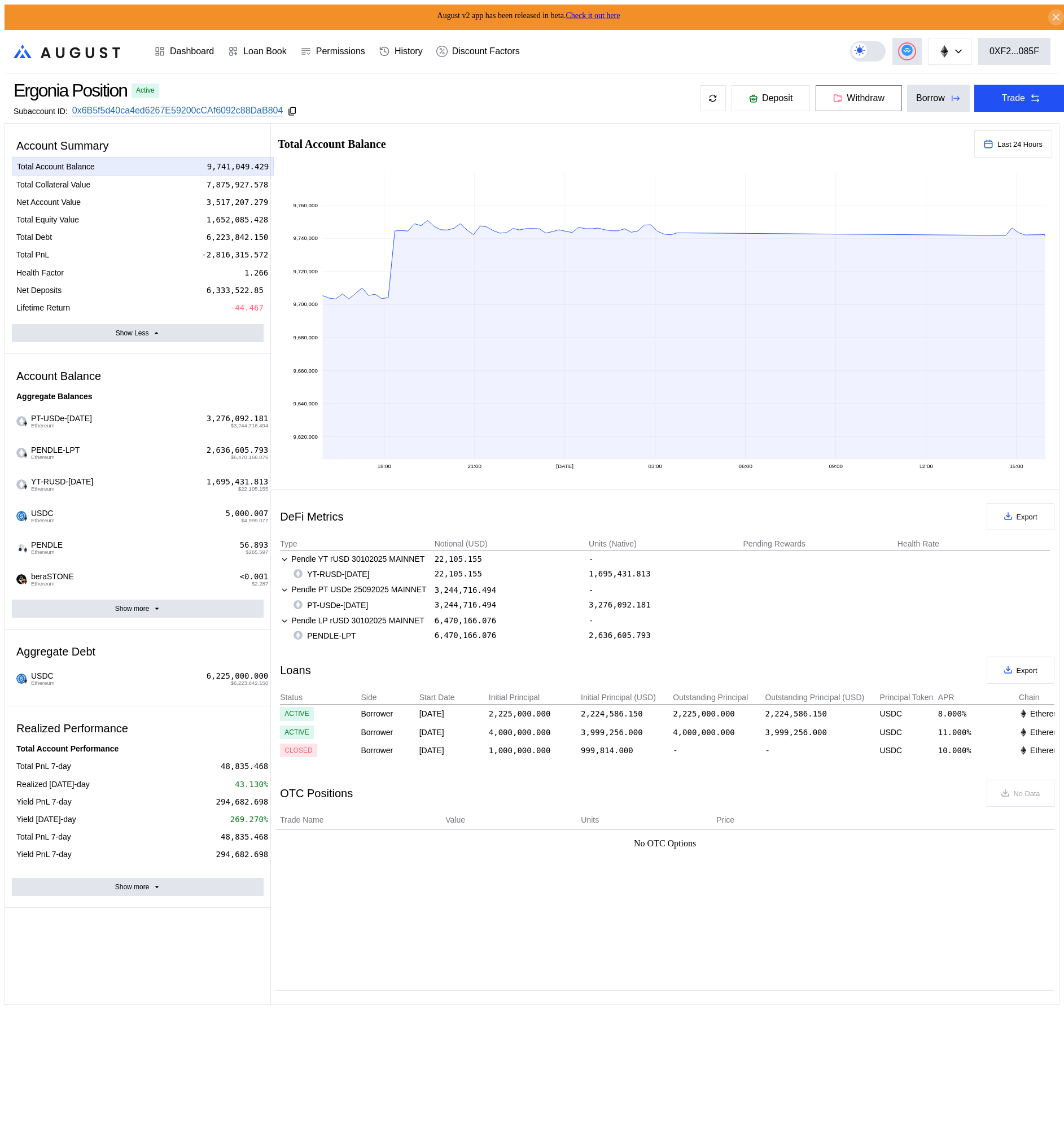
click at [838, 100] on icon at bounding box center [840, 100] width 3 height 1
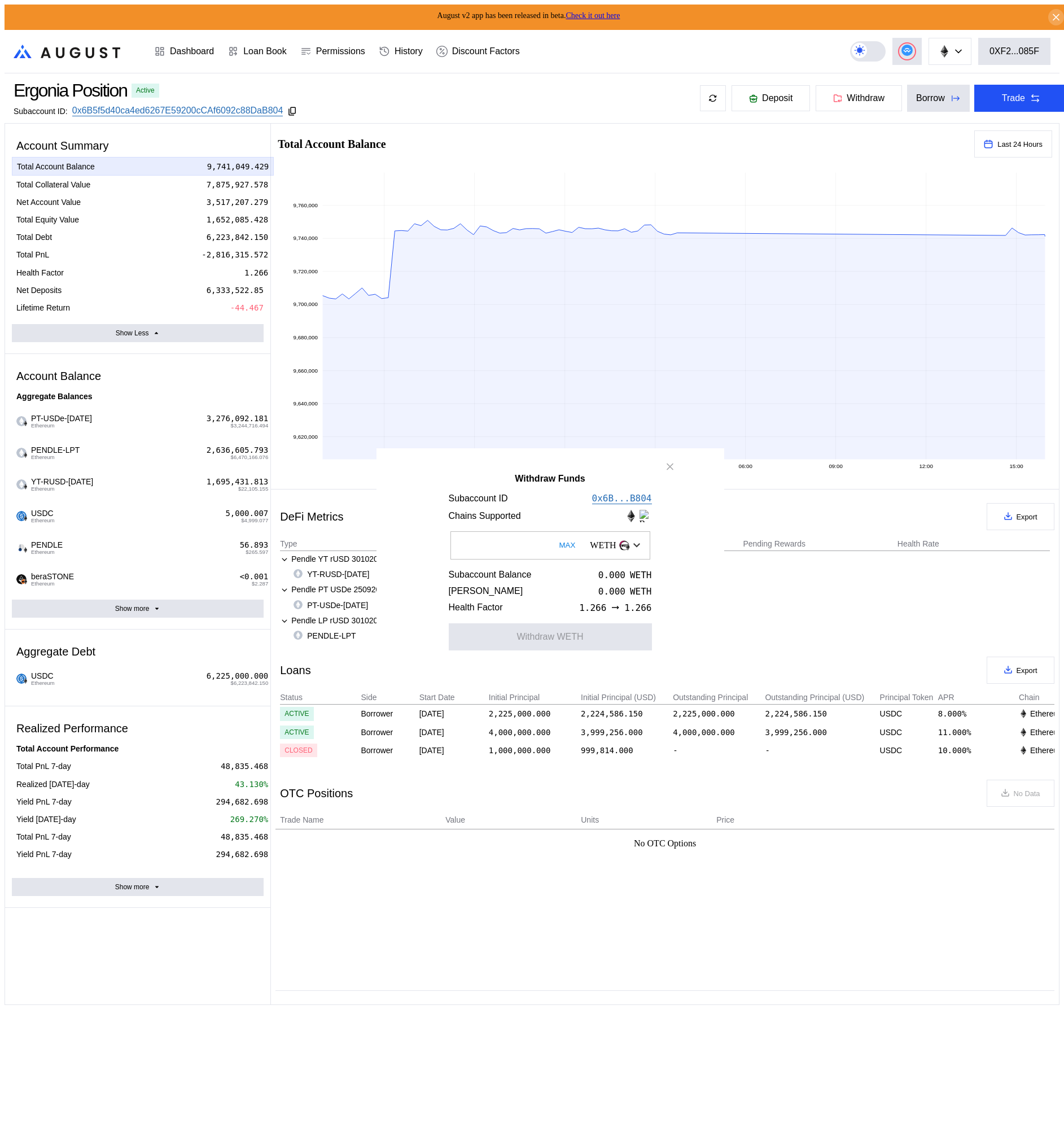
click at [627, 552] on div "WETH" at bounding box center [615, 545] width 61 height 19
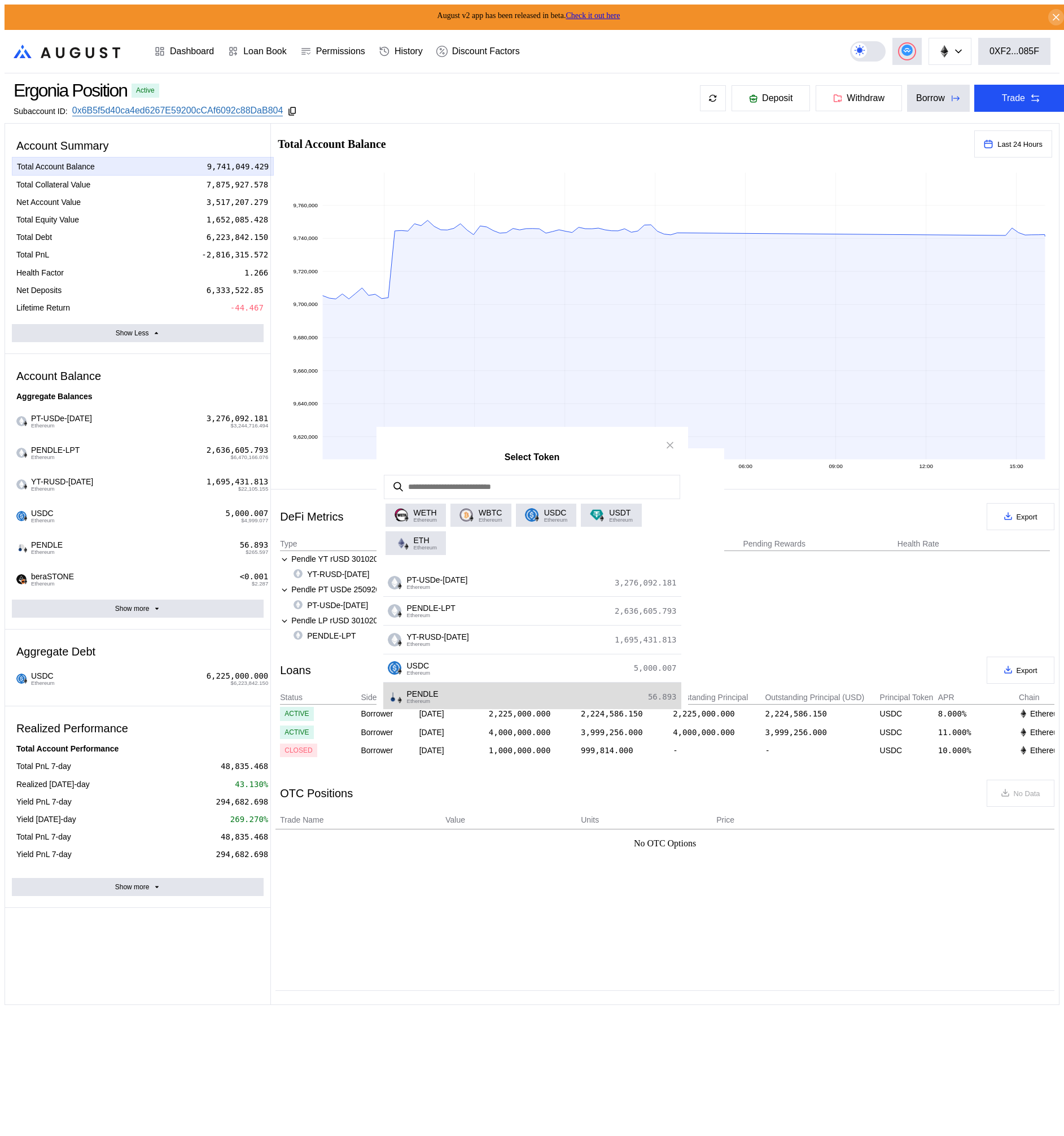
click at [491, 698] on div "PENDLE Ethereum 56.893" at bounding box center [532, 697] width 298 height 29
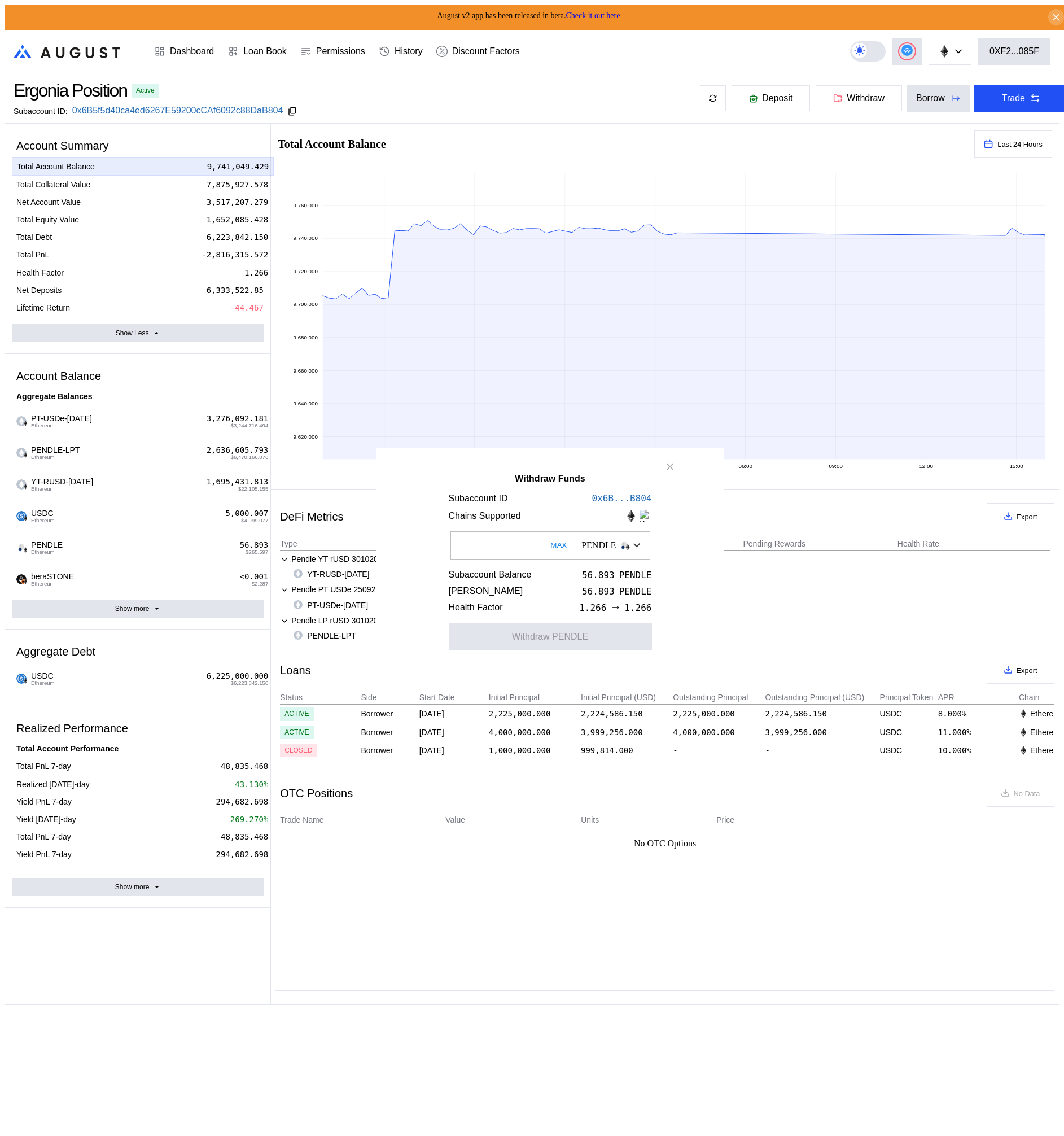
click at [581, 550] on div "PENDLE" at bounding box center [599, 545] width 35 height 10
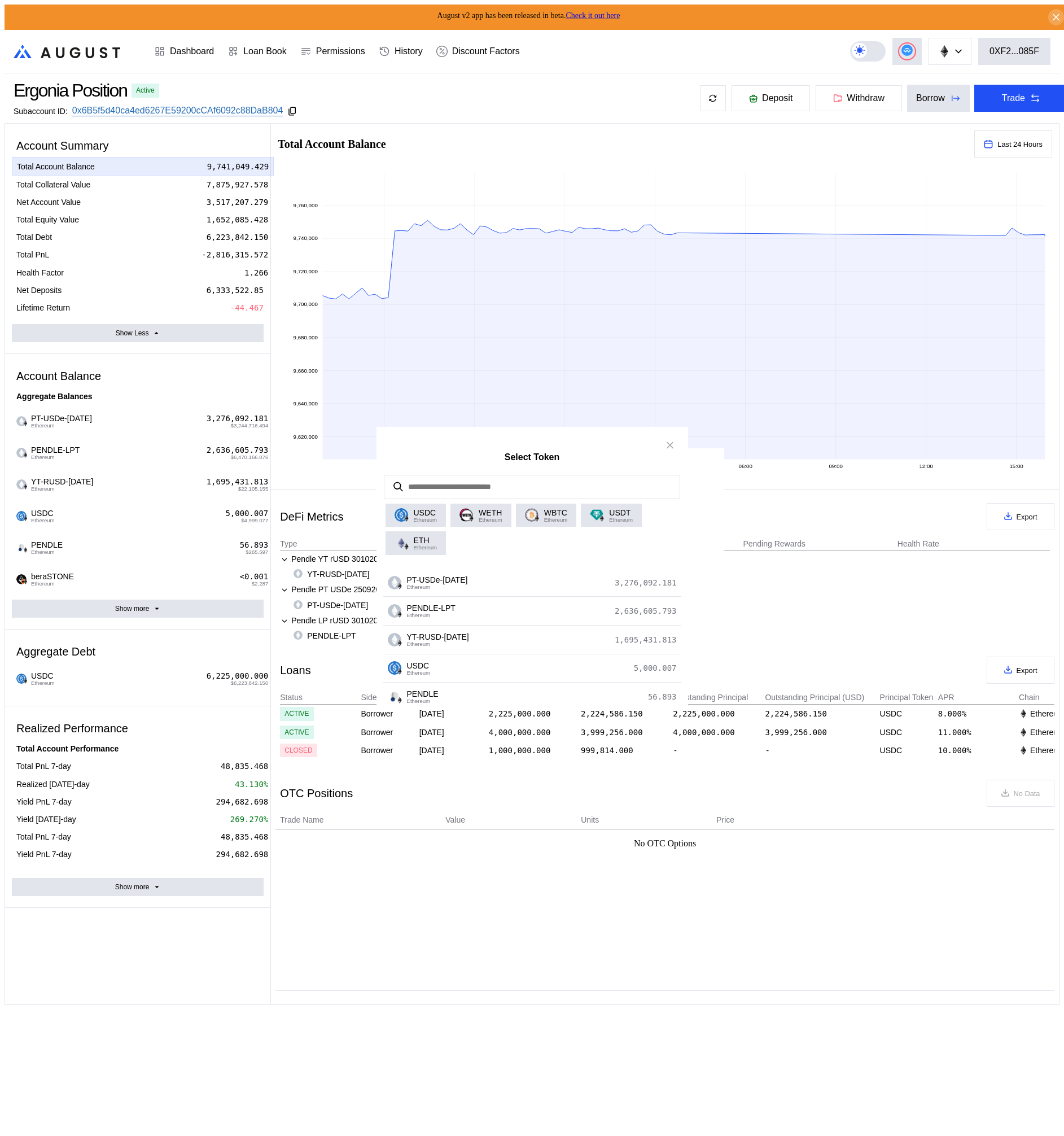
click at [550, 555] on div "USDC Ethereum WETH Ethereum WBTC Ethereum USDT Ethereum ETH Ethereum" at bounding box center [532, 529] width 312 height 61
click at [491, 700] on div "PENDLE Ethereum 56.893" at bounding box center [532, 697] width 298 height 29
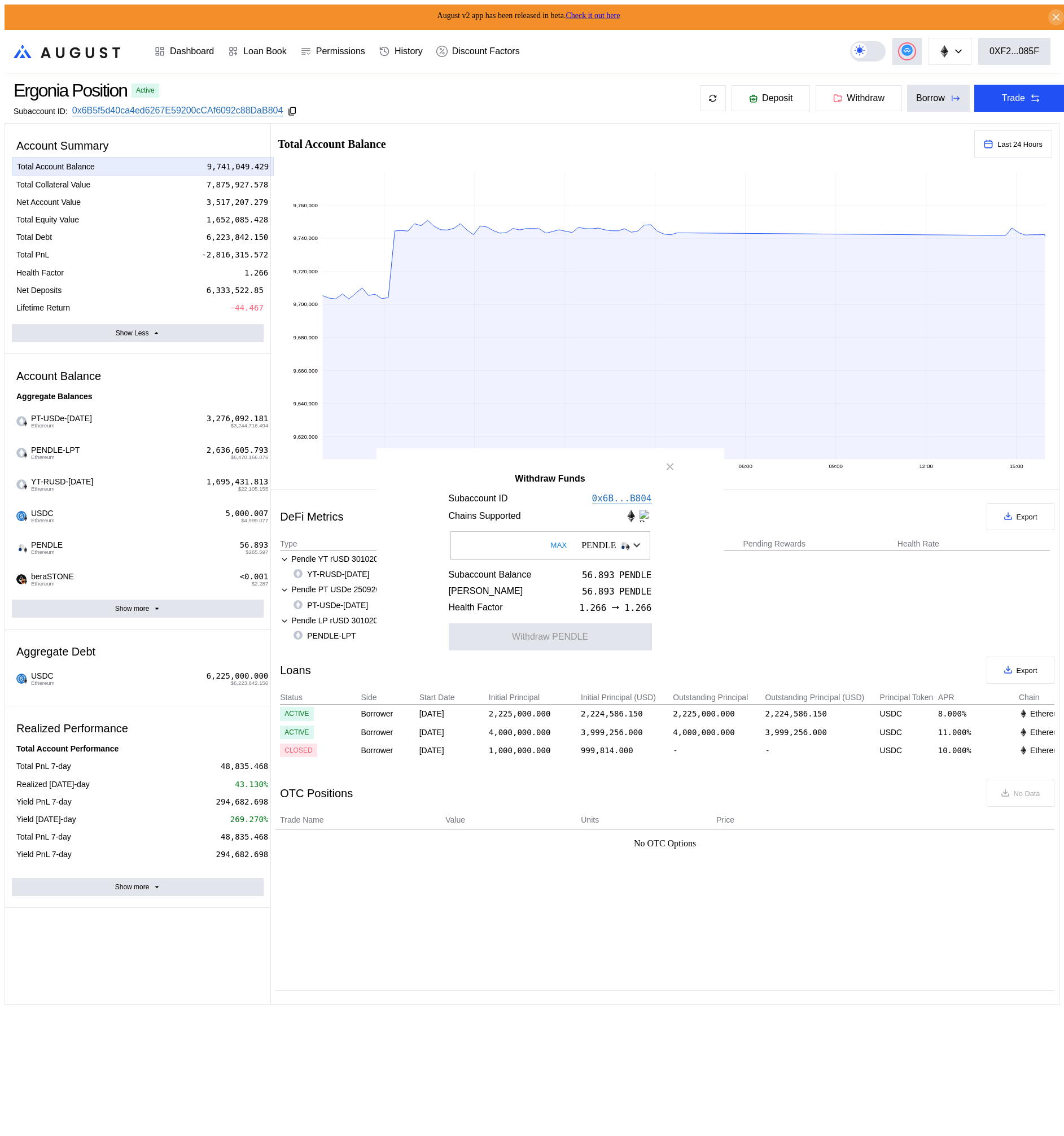
click at [547, 548] on button "MAX" at bounding box center [558, 545] width 23 height 26
type input "**********"
click at [547, 651] on button "Withdraw PENDLE" at bounding box center [550, 638] width 203 height 27
click at [664, 470] on button "close modal" at bounding box center [670, 466] width 18 height 18
